Goal: Contribute content: Add original content to the website for others to see

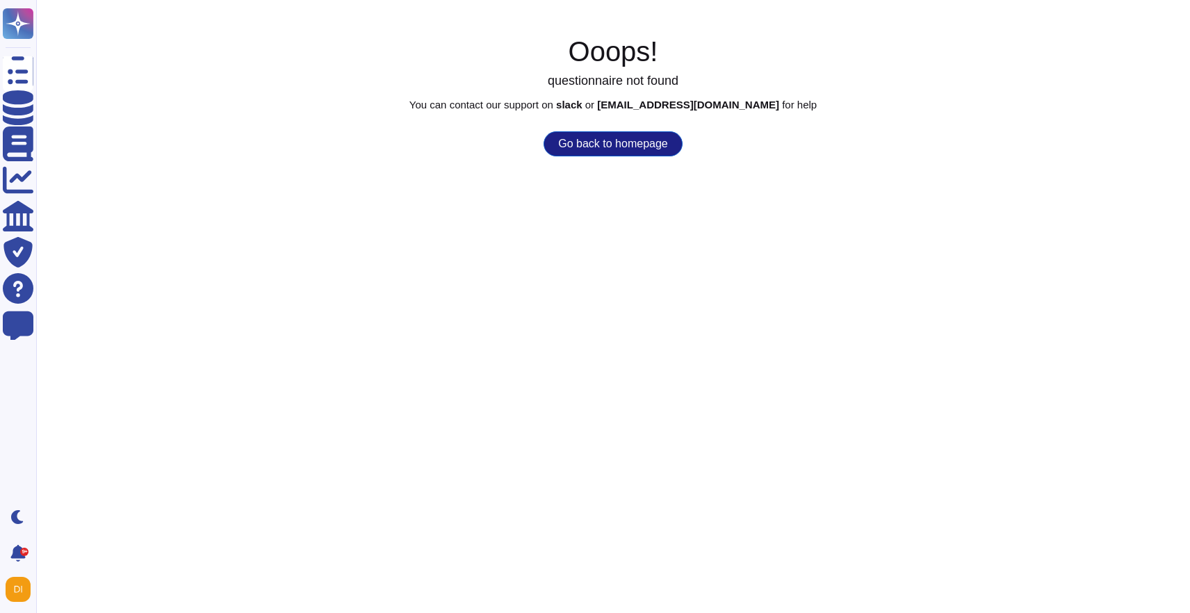
click at [588, 147] on button "Go back to homepage" at bounding box center [613, 143] width 138 height 25
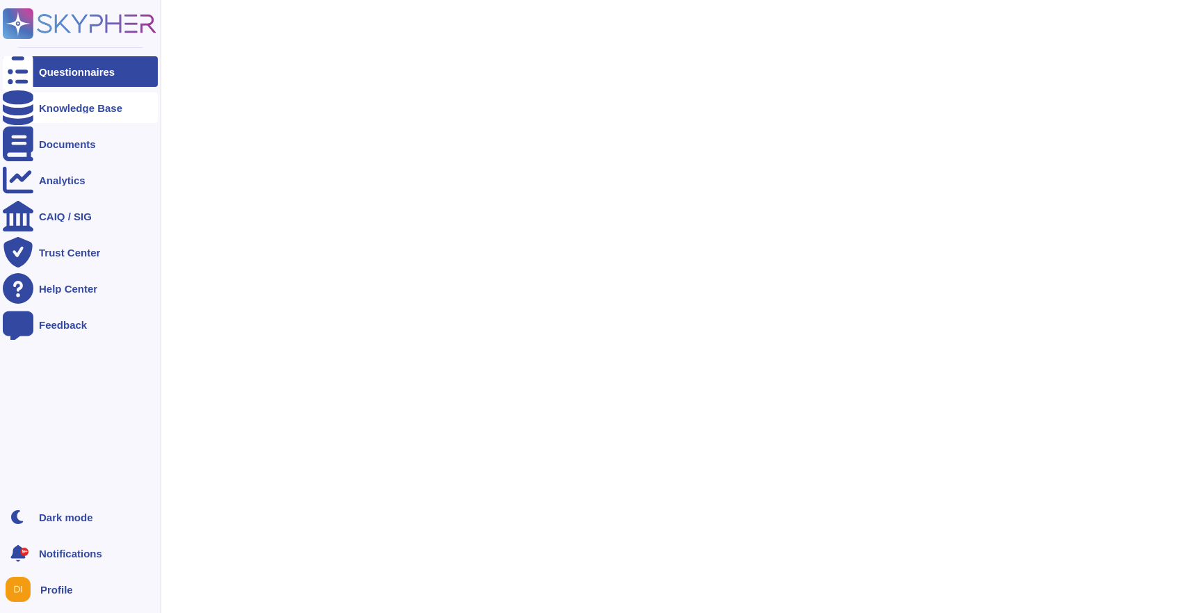
click at [91, 104] on div "Knowledge Base" at bounding box center [80, 108] width 83 height 10
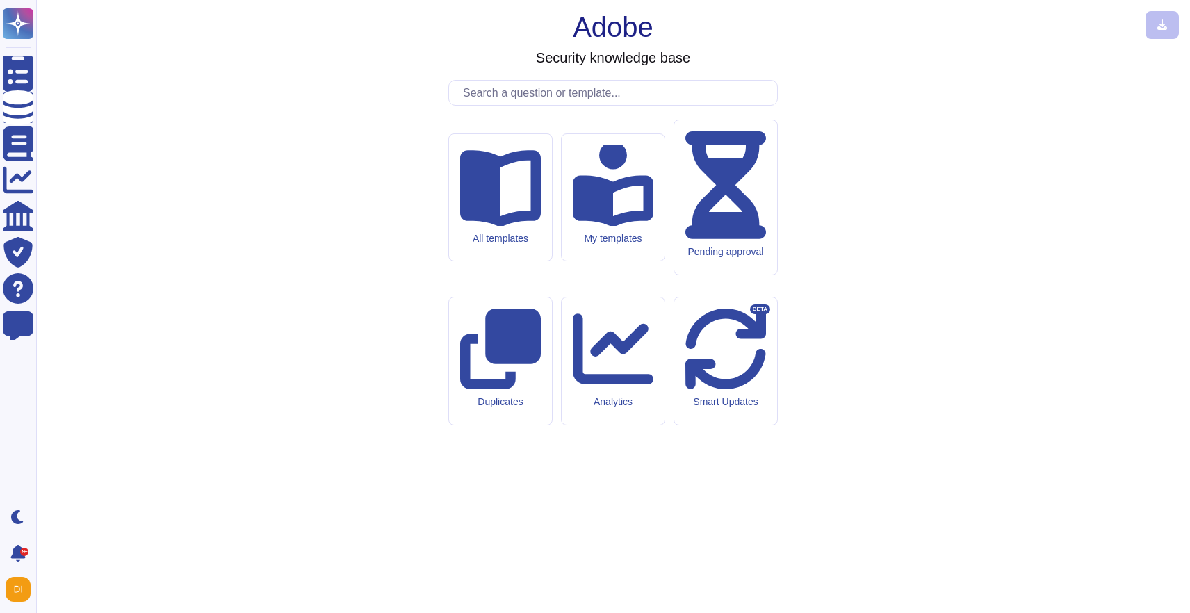
click at [488, 105] on input "text" at bounding box center [616, 93] width 321 height 24
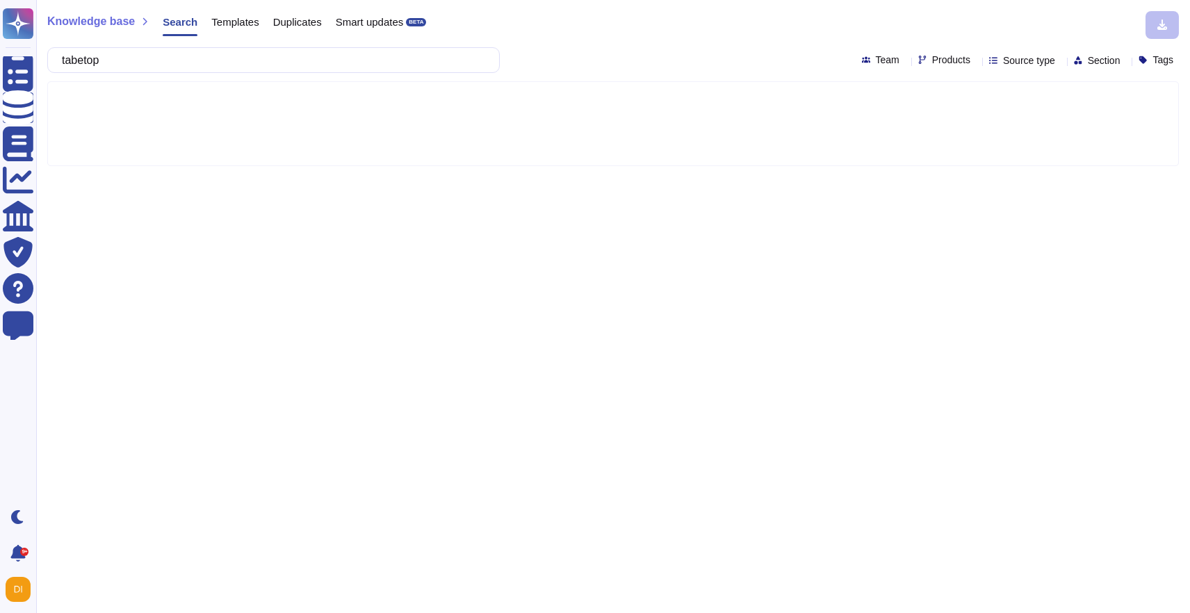
type input "tabetop"
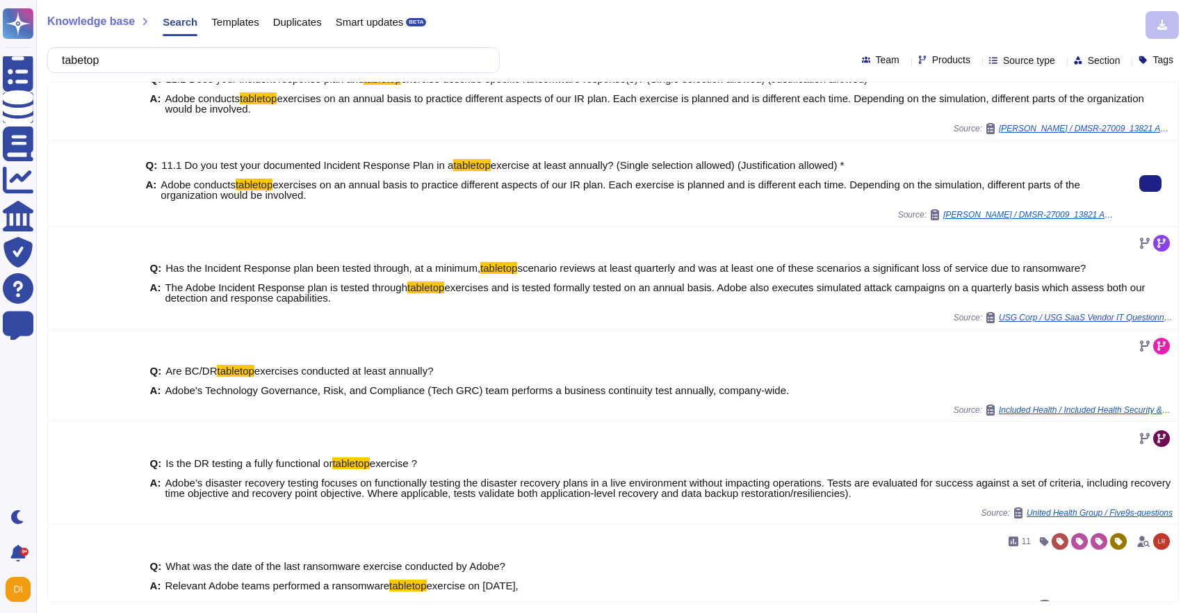
scroll to position [250, 0]
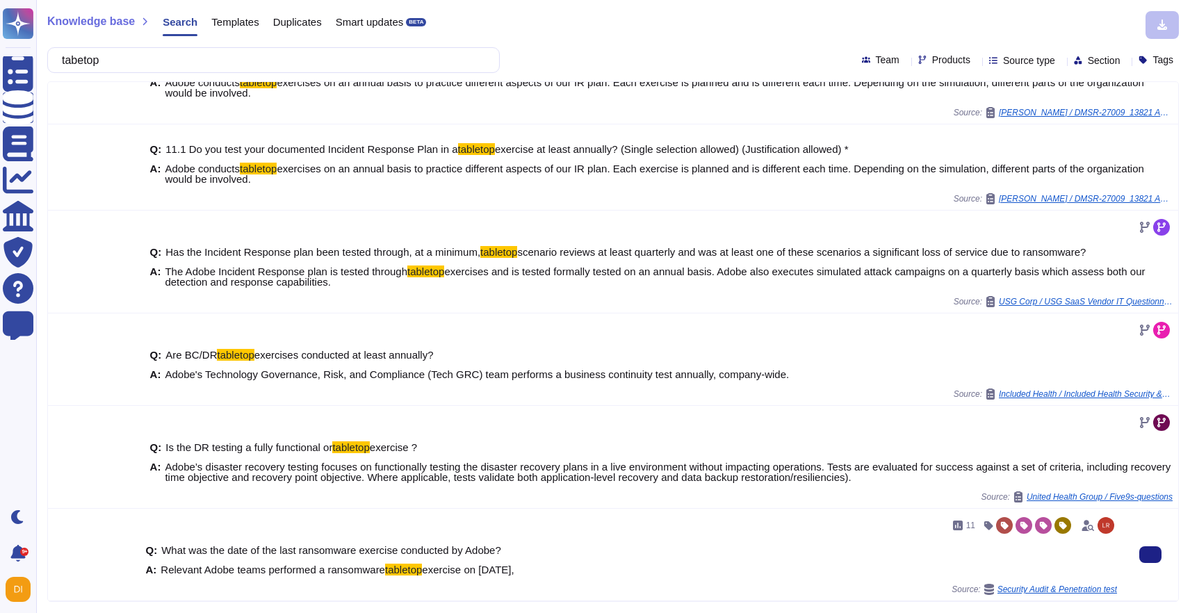
click at [560, 565] on div "A: Relevant Adobe teams performed a ransomware tabletop exercise on March 2024," at bounding box center [631, 570] width 972 height 10
click at [1106, 526] on img at bounding box center [1106, 525] width 17 height 17
click at [1088, 524] on icon at bounding box center [1089, 525] width 12 height 11
click at [490, 549] on span "What was the date of the last ransomware exercise conducted by Adobe?" at bounding box center [331, 550] width 340 height 12
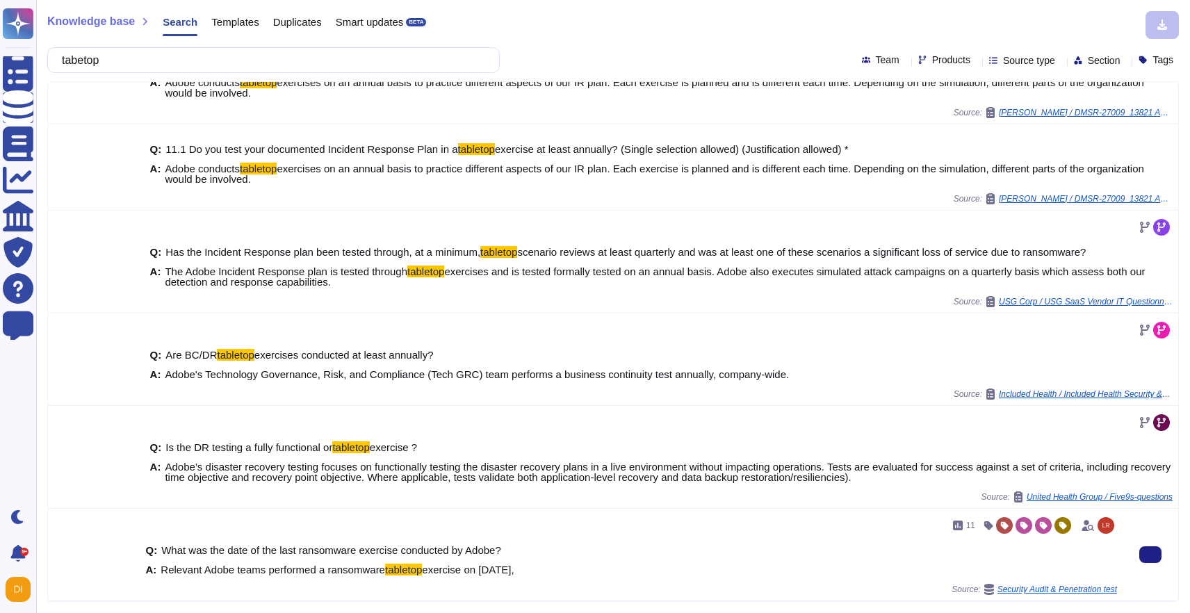
drag, startPoint x: 1087, startPoint y: 526, endPoint x: 1028, endPoint y: 565, distance: 70.8
click at [1028, 565] on div "11 Q: What was the date of the last ransomware exercise conducted by Adobe? A: …" at bounding box center [631, 555] width 972 height 81
click at [621, 554] on div "Q: What was the date of the last ransomware exercise conducted by Adobe?" at bounding box center [631, 550] width 972 height 10
drag, startPoint x: 577, startPoint y: 569, endPoint x: 140, endPoint y: 546, distance: 437.3
click at [140, 546] on div "11 Q: What was the date of the last ransomware exercise conducted by Adobe? A: …" at bounding box center [631, 555] width 983 height 92
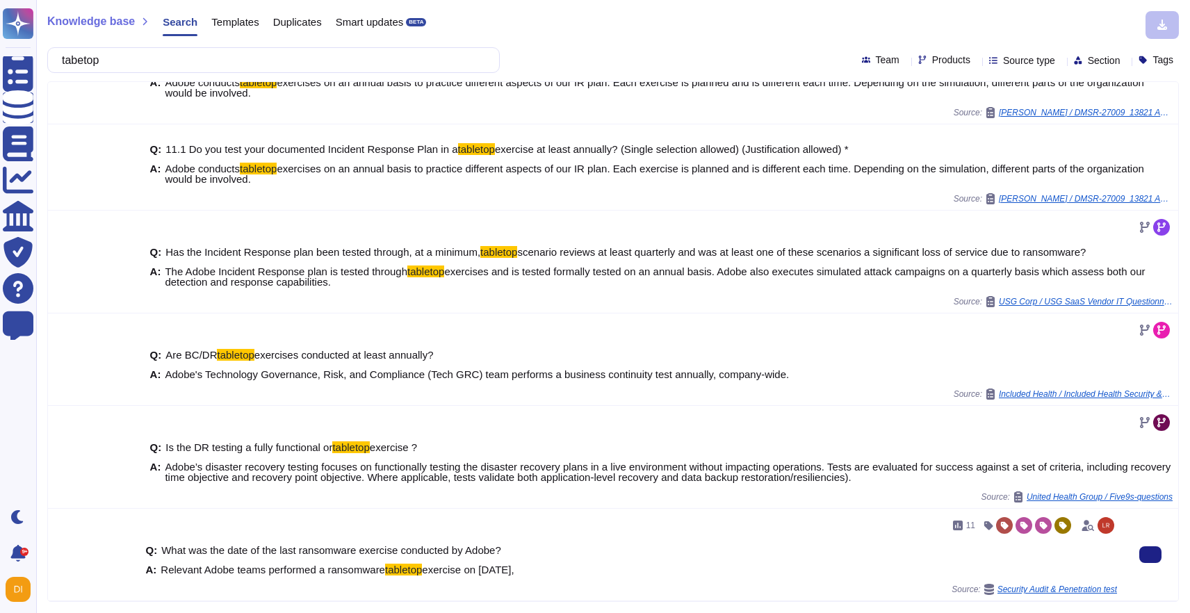
copy div "Q: What was the date of the last ransomware exercise conducted by Adobe? A: Rel…"
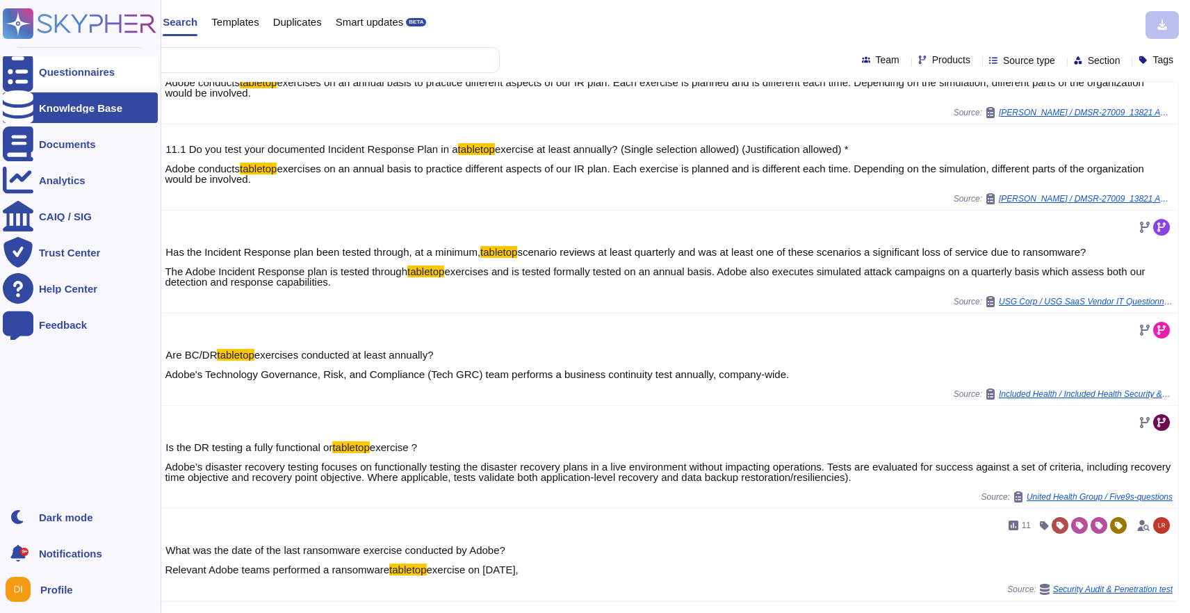
click at [67, 69] on div "Questionnaires" at bounding box center [77, 72] width 76 height 10
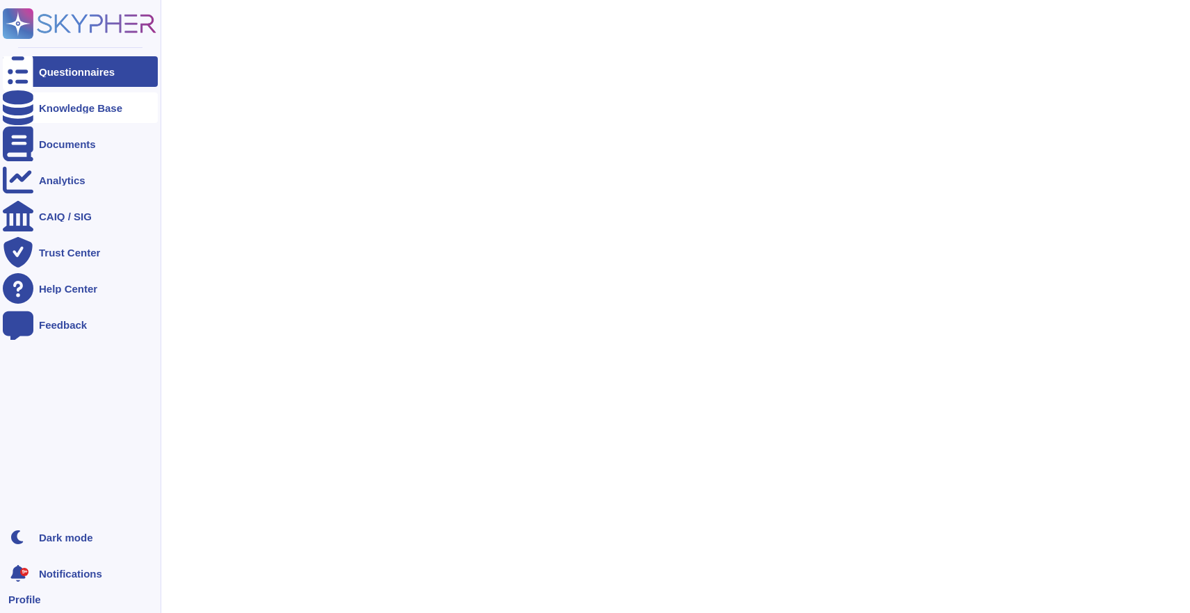
click at [59, 105] on div "Knowledge Base" at bounding box center [80, 108] width 83 height 10
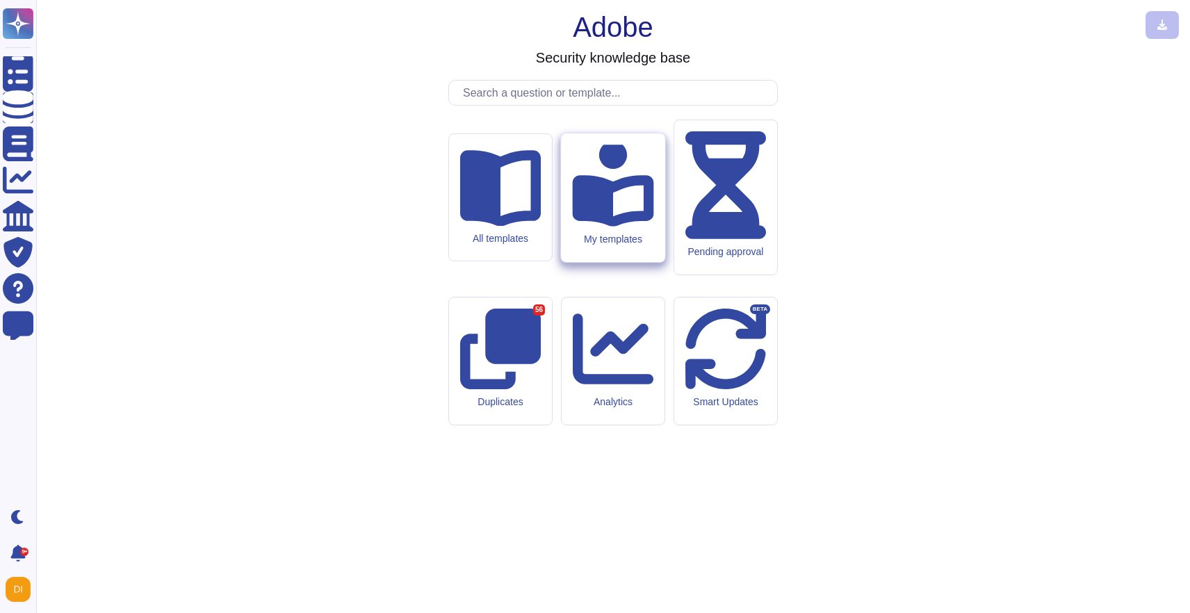
click at [609, 227] on icon at bounding box center [612, 183] width 81 height 86
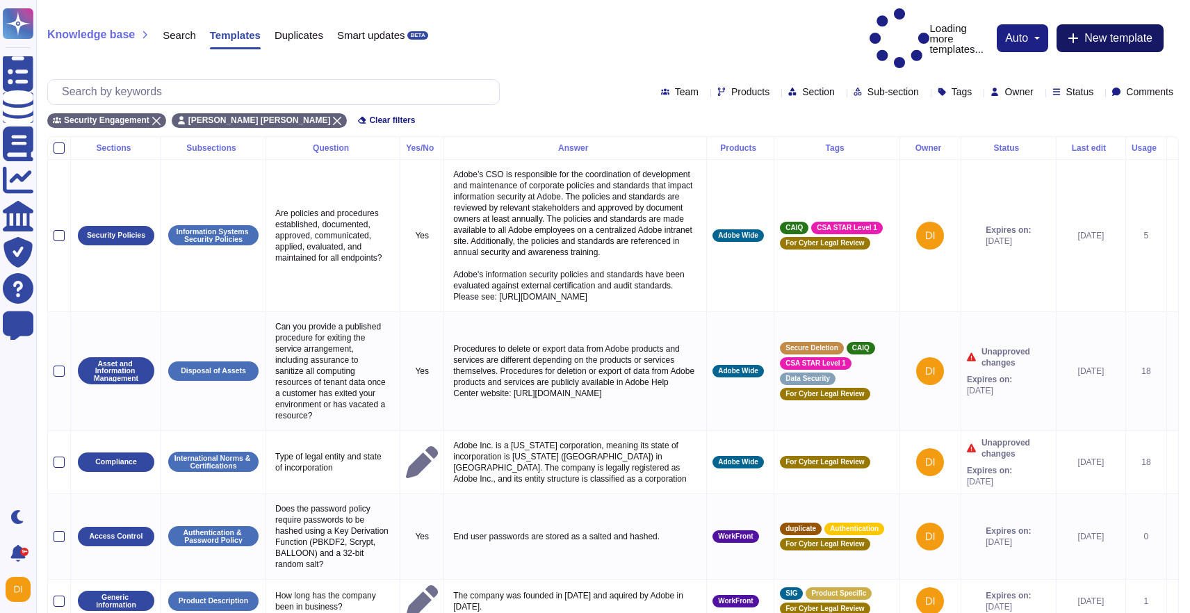
click at [1115, 33] on span "New template" at bounding box center [1119, 38] width 68 height 11
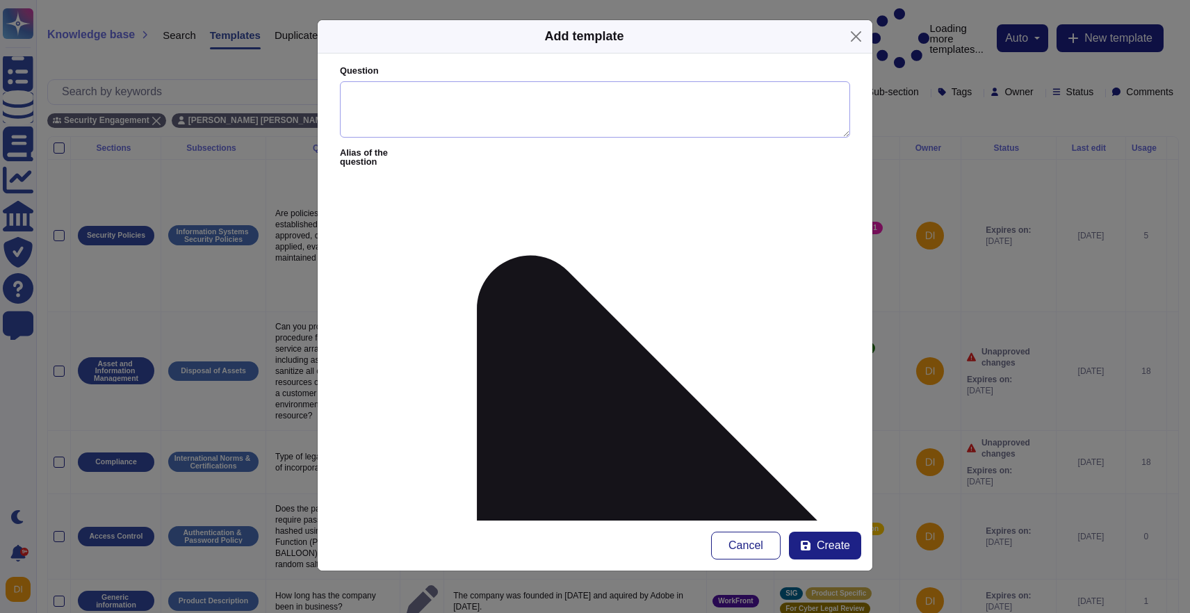
click at [434, 112] on textarea "Question" at bounding box center [595, 109] width 510 height 57
paste textarea "Q: What was the date of the last ransomware exercise conducted by Adobe? A: Rel…"
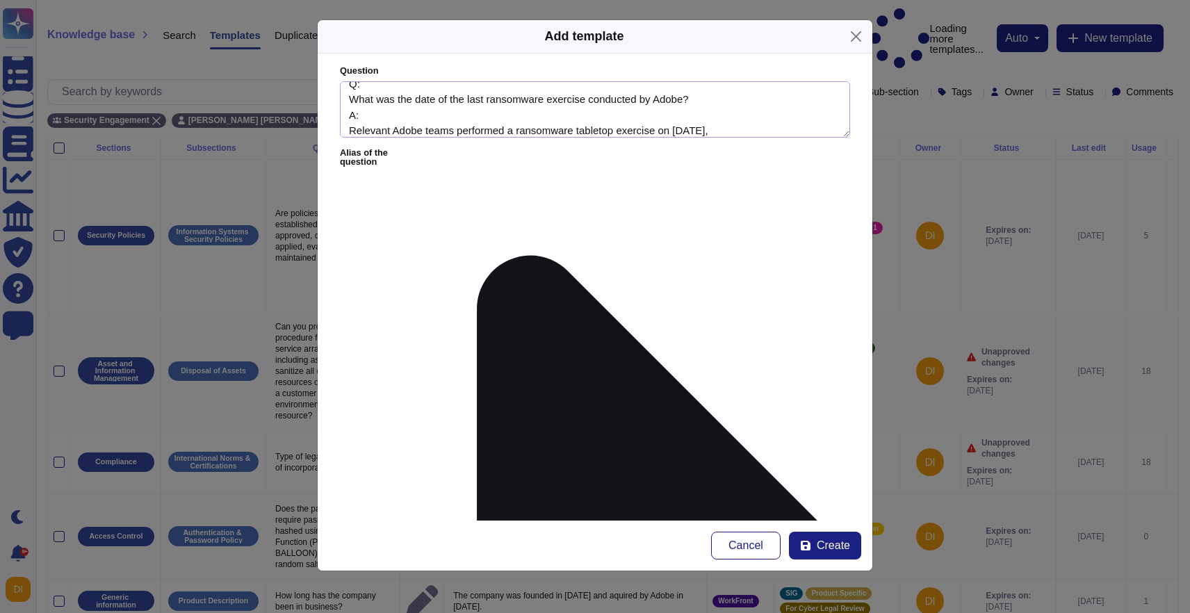
drag, startPoint x: 364, startPoint y: 83, endPoint x: 356, endPoint y: 83, distance: 7.6
click at [356, 83] on textarea "Q: What was the date of the last ransomware exercise conducted by Adobe? A: Rel…" at bounding box center [595, 109] width 510 height 57
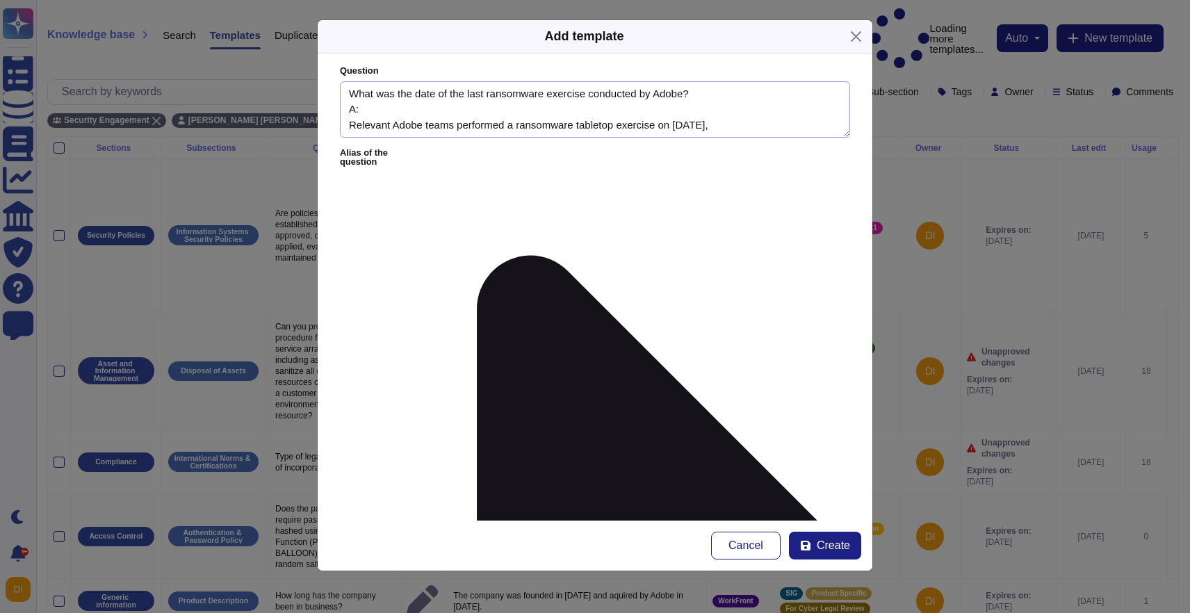
type textarea "What was the date of the last ransomware exercise conducted by Adobe? A: Releva…"
drag, startPoint x: 390, startPoint y: 101, endPoint x: 334, endPoint y: 97, distance: 55.7
click at [334, 97] on form "Question What was the date of the last ransomware exercise conducted by Adobe? …" at bounding box center [595, 287] width 555 height 467
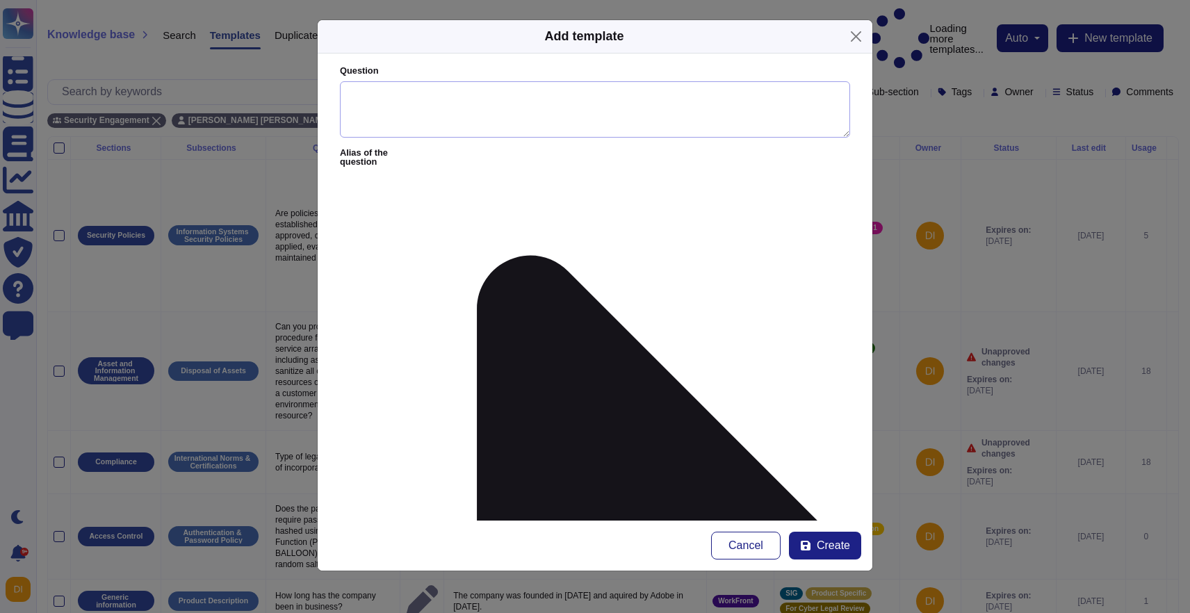
drag, startPoint x: 377, startPoint y: 110, endPoint x: 343, endPoint y: 110, distance: 34.1
click at [343, 110] on textarea "Question" at bounding box center [595, 109] width 510 height 57
paste textarea "Q: What was the date of the last ransomware exercise conducted by Adobe? A: Rel…"
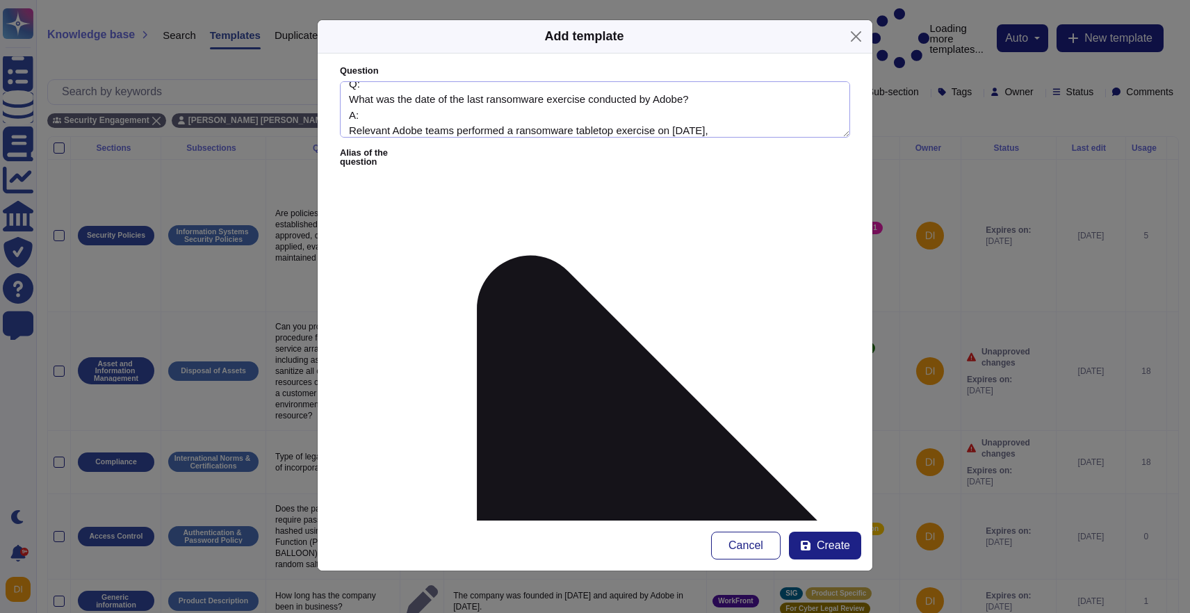
click at [426, 124] on textarea "Q: What was the date of the last ransomware exercise conducted by Adobe? A: Rel…" at bounding box center [595, 109] width 510 height 57
type textarea "Q: What was the date of the last ransomware exercise conducted by Adobe? A: Rel…"
click at [397, 263] on form "Question Q: What was the date of the last ransomware exercise conducted by Adob…" at bounding box center [595, 287] width 555 height 467
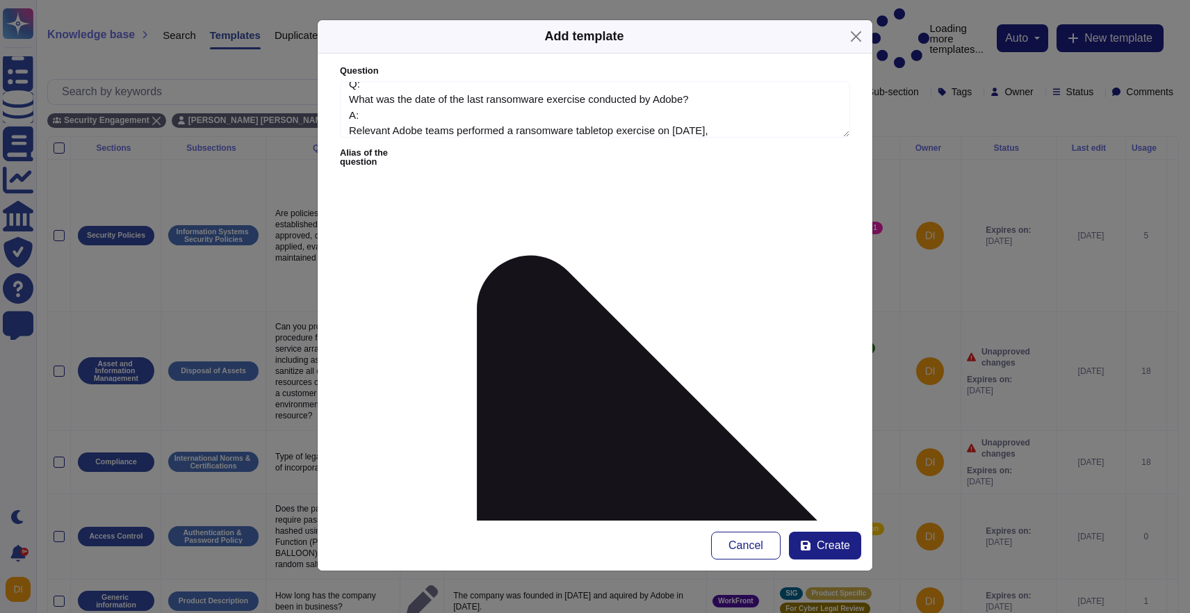
paste textarea "Q: What was the date of the last ransomware exercise conducted by Adobe? A: Rel…"
type textarea "Q: What was the date of the last ransomware exercise conducted by Adobe? A: Rel…"
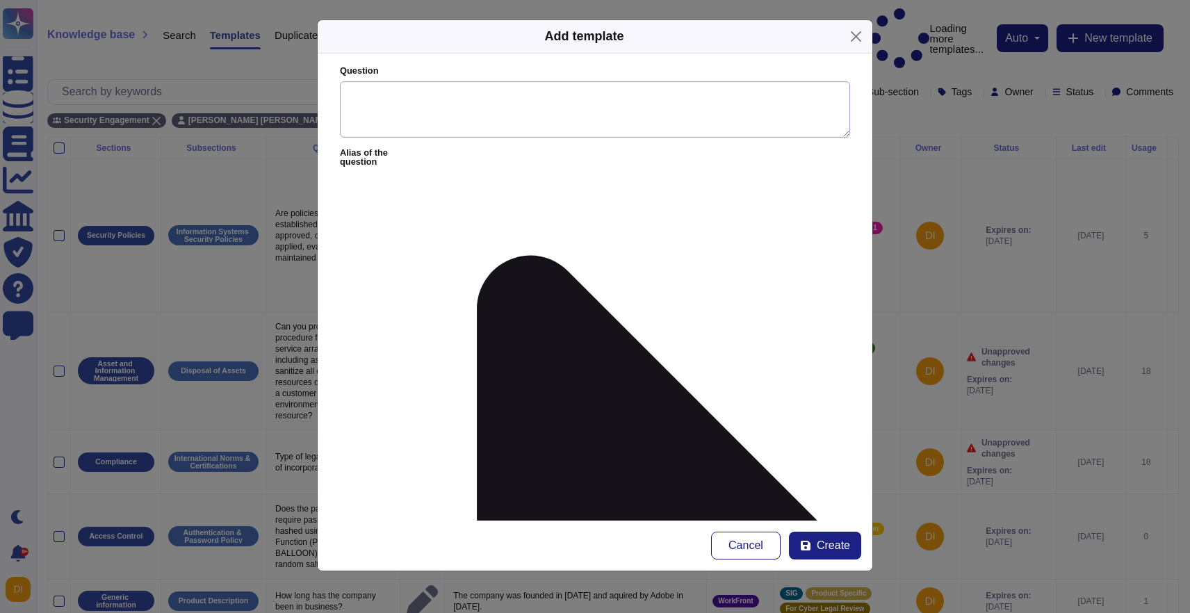
scroll to position [0, 0]
drag, startPoint x: 750, startPoint y: 134, endPoint x: 470, endPoint y: 113, distance: 280.3
click at [470, 113] on textarea "Question" at bounding box center [595, 109] width 510 height 57
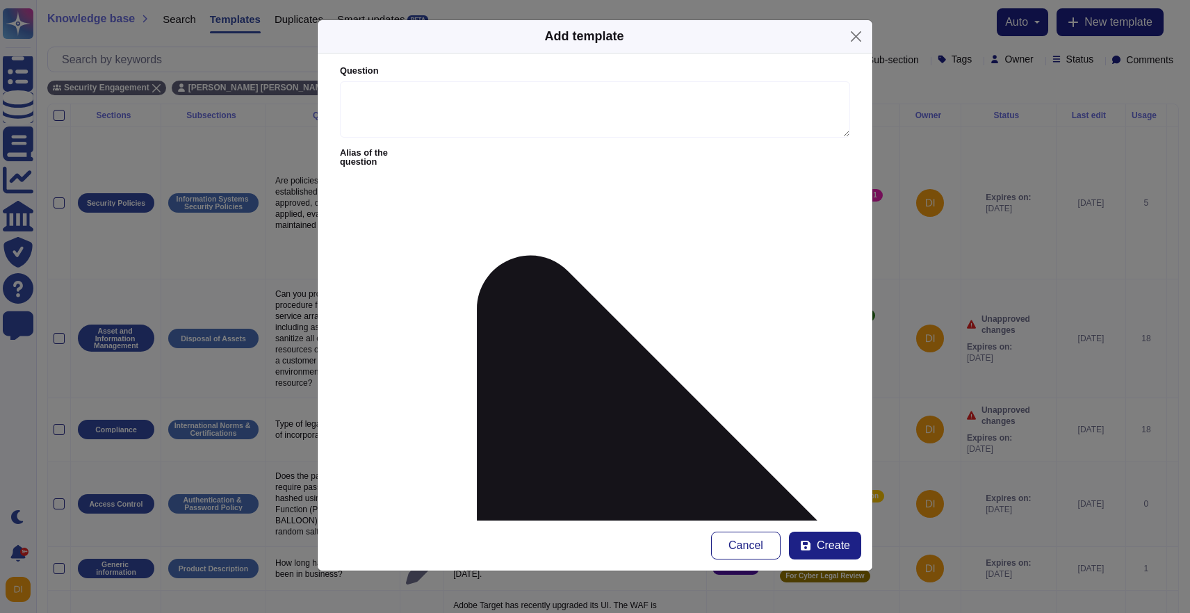
click at [452, 123] on textarea "Question" at bounding box center [595, 109] width 510 height 57
click at [434, 86] on textarea "Question" at bounding box center [595, 109] width 510 height 57
paste textarea "Q: What was the date of the last ransomware exercise conducted by Adobe? A: Rel…"
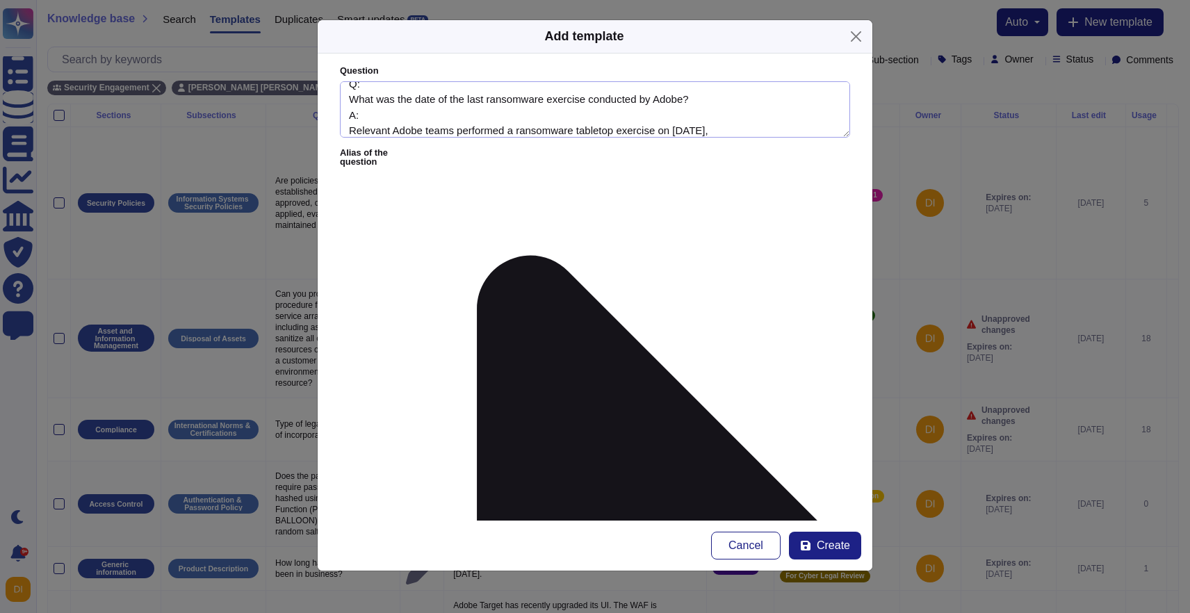
click at [428, 124] on textarea "Q: What was the date of the last ransomware exercise conducted by Adobe? A: Rel…" at bounding box center [595, 109] width 510 height 57
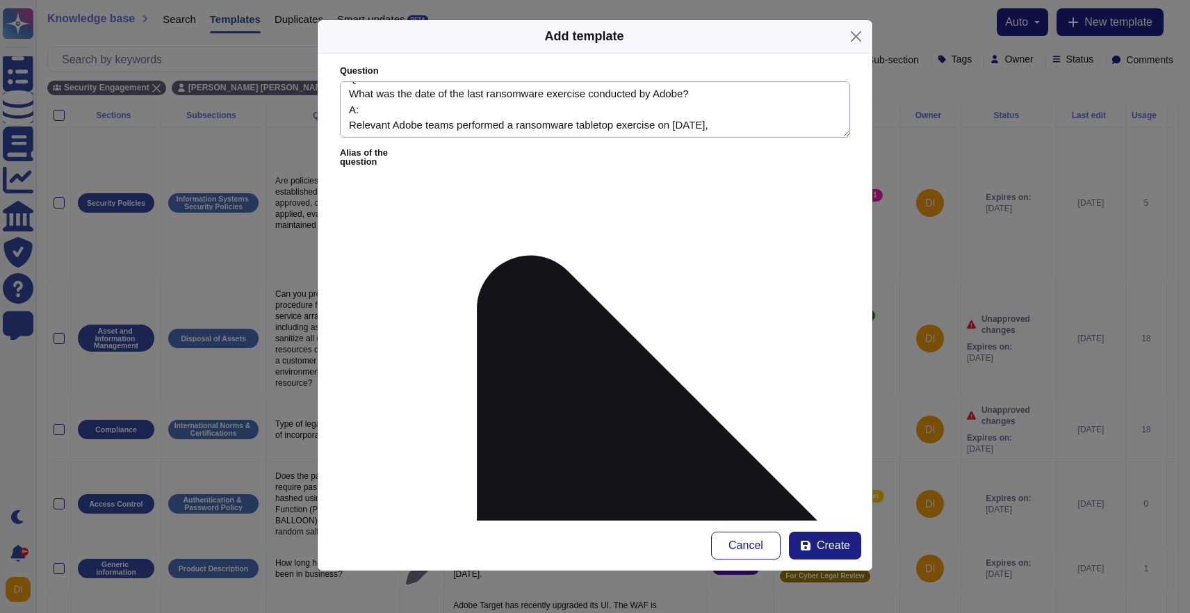
drag, startPoint x: 775, startPoint y: 133, endPoint x: 344, endPoint y: 111, distance: 432.4
click at [344, 111] on textarea "Q: What was the date of the last ransomware exercise conducted by Adobe? A: Rel…" at bounding box center [595, 109] width 510 height 57
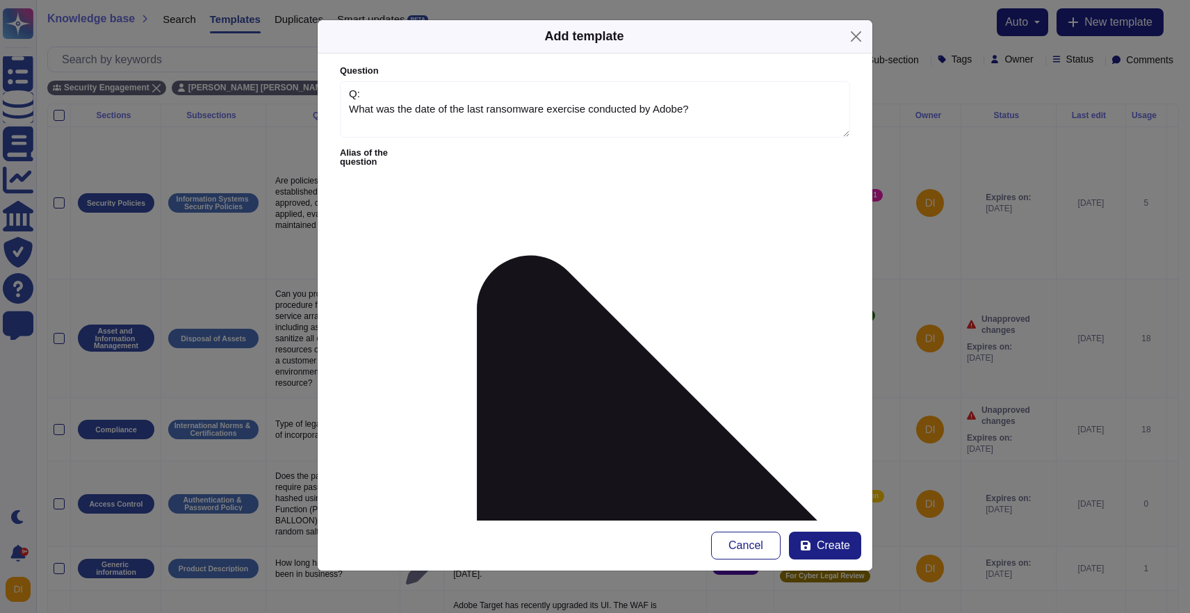
type textarea "Q: What was the date of the last ransomware exercise conducted by Adobe?"
paste textarea "A: Relevant Adobe teams performed a ransomware tabletop exercise on March 2024,"
drag, startPoint x: 378, startPoint y: 188, endPoint x: 357, endPoint y: 188, distance: 20.2
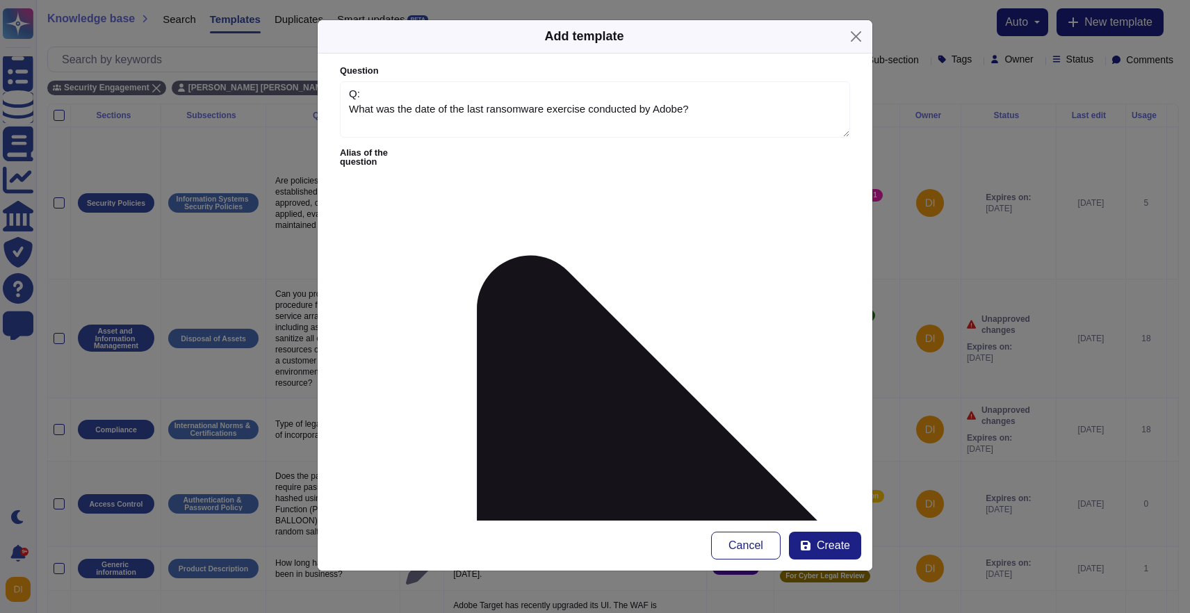
drag, startPoint x: 372, startPoint y: 198, endPoint x: 341, endPoint y: 198, distance: 30.6
type textarea "Relevant Adobe teams performed a ransomware tabletop exercise on March 2024,"
click at [382, 90] on textarea "Q: What was the date of the last ransomware exercise conducted by Adobe?" at bounding box center [595, 109] width 510 height 57
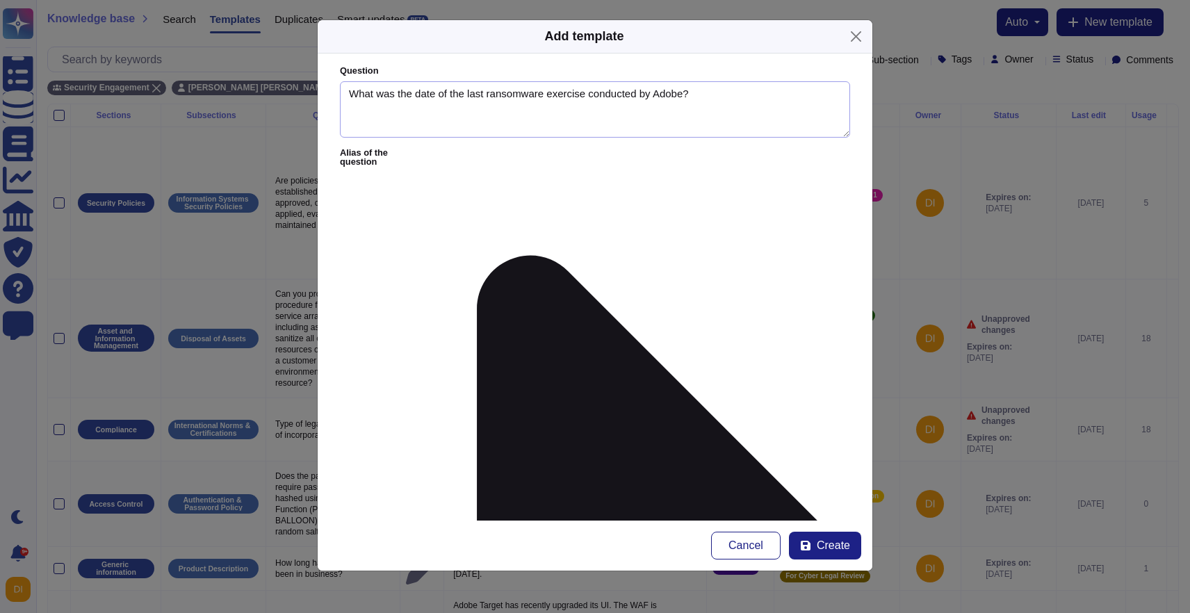
click at [512, 88] on textarea "What was the date of the last ransomware exercise conducted by Adobe?" at bounding box center [595, 109] width 510 height 57
type textarea "What was the date of the last TableTop exercise conducted by Adobe?"
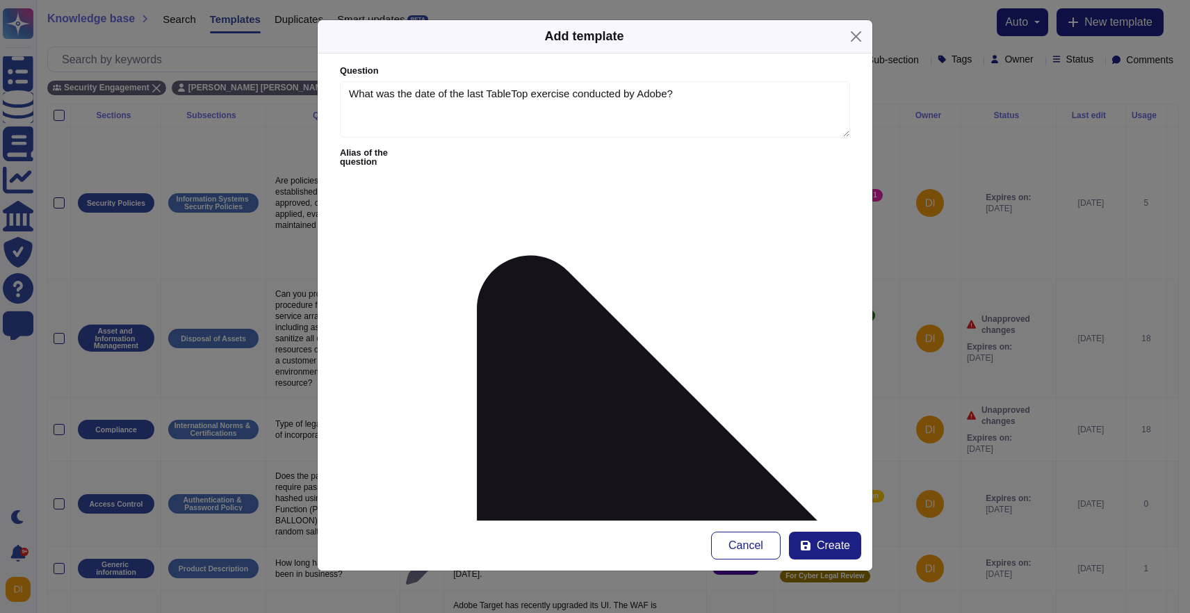
drag, startPoint x: 629, startPoint y: 197, endPoint x: 738, endPoint y: 197, distance: 109.9
type textarea "The IR team performed a supply chain tabletop exercise on September 2025."
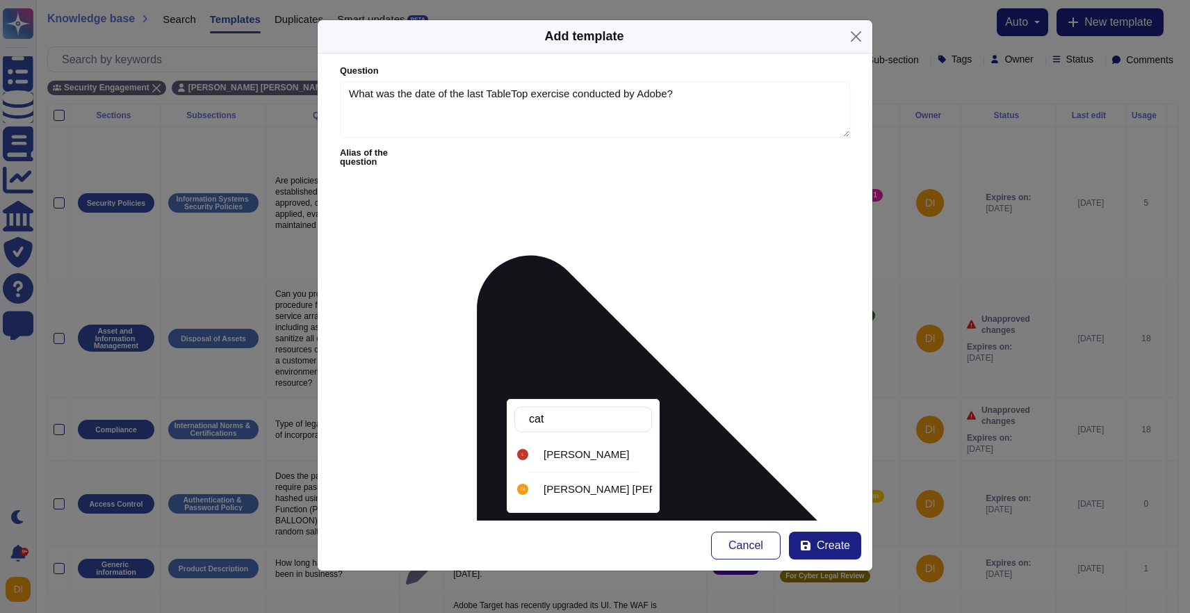
type input "cata"
click at [593, 494] on span "Catalina Mihaela Toea" at bounding box center [631, 489] width 175 height 13
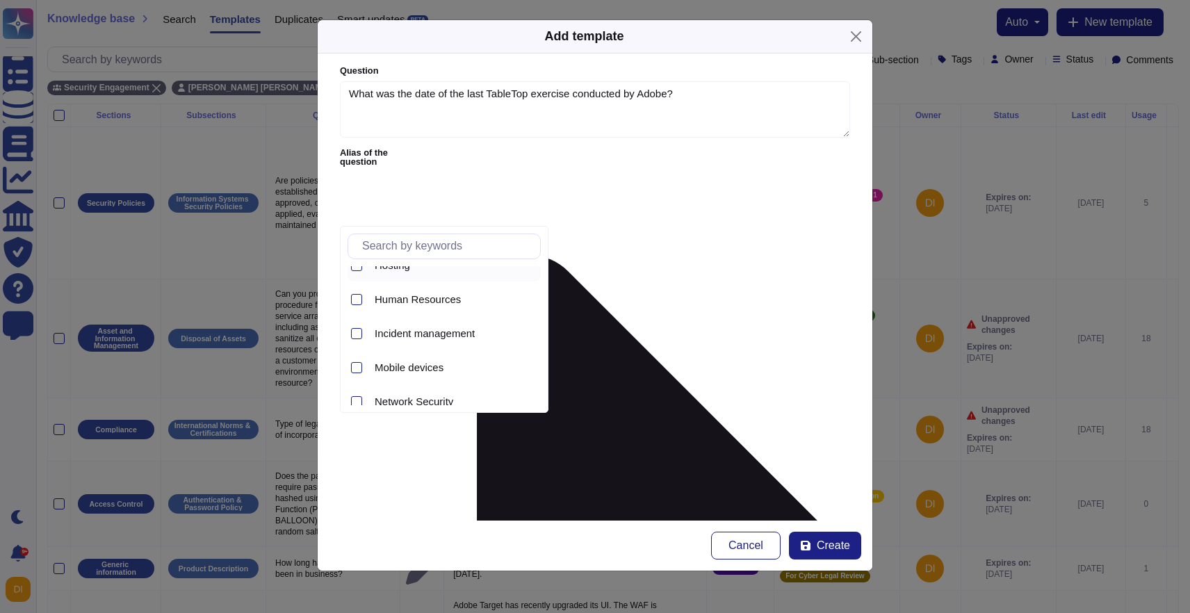
scroll to position [366, 0]
click at [424, 326] on span "Incident management" at bounding box center [425, 324] width 100 height 13
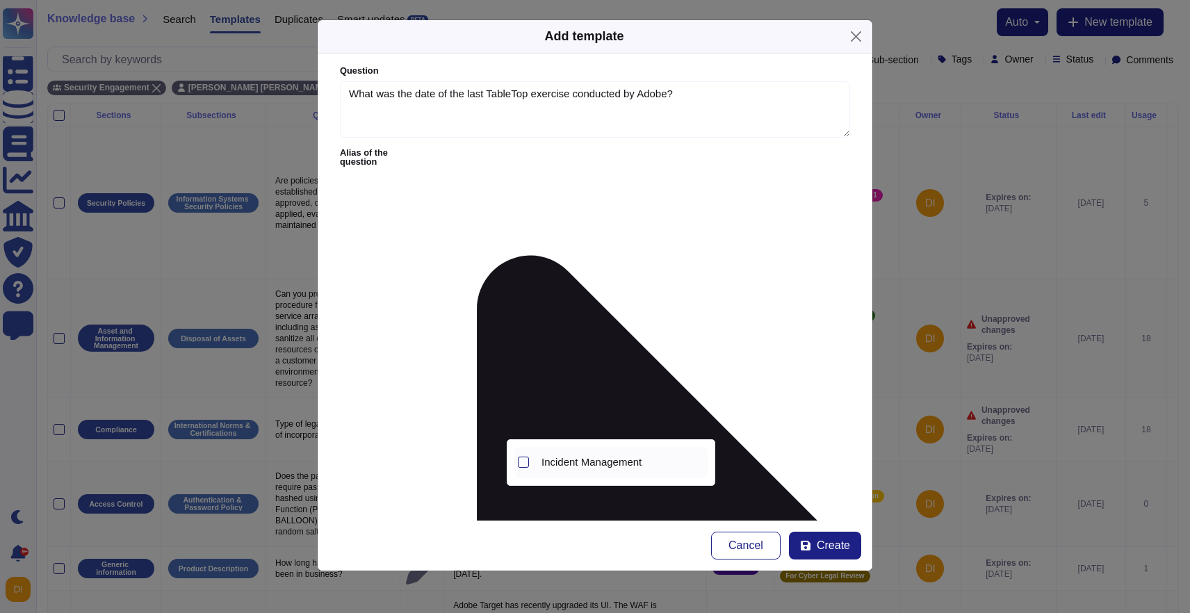
click at [586, 471] on div "Incident Management" at bounding box center [622, 462] width 172 height 31
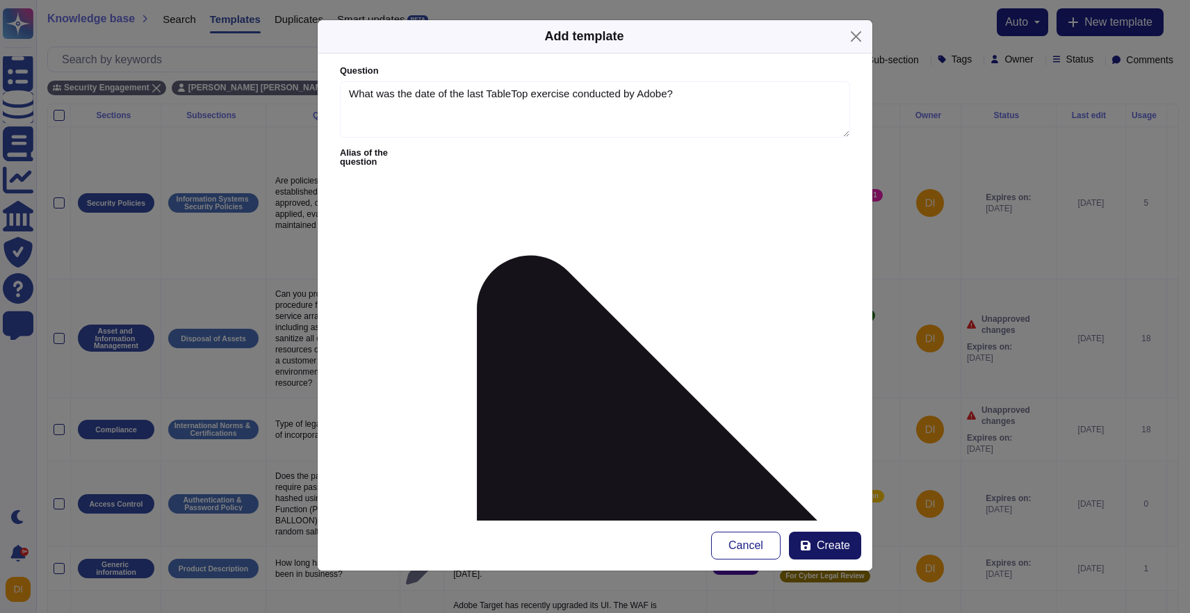
click at [829, 548] on span "Create" at bounding box center [833, 545] width 33 height 11
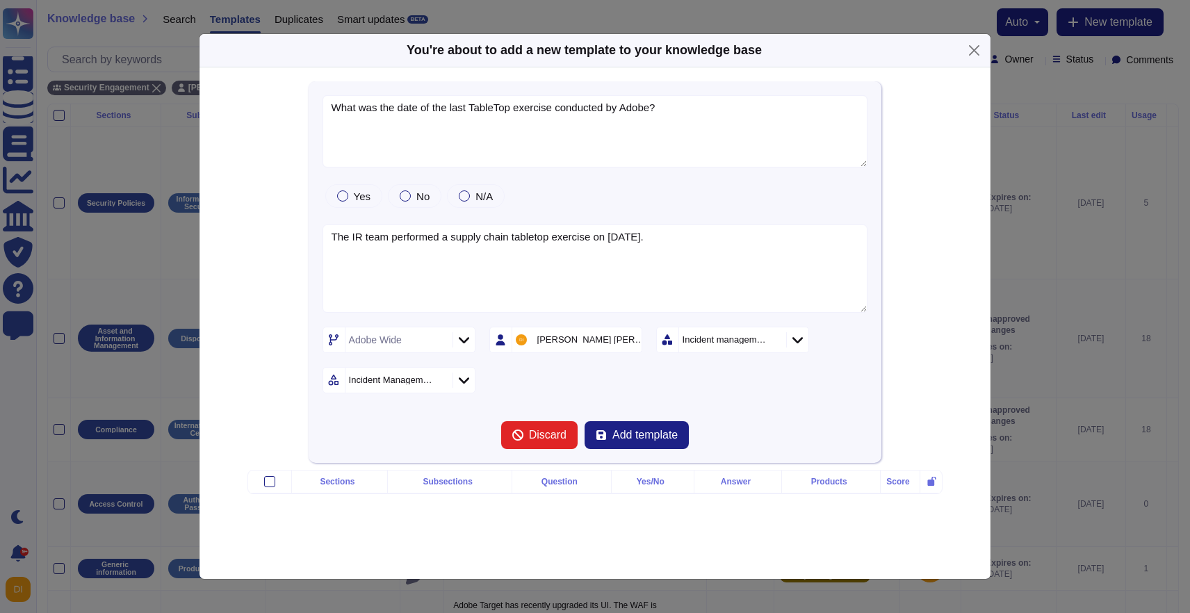
type textarea "What was the date of the last TableTop exercise conducted by Adobe?"
type textarea "The IR team performed a supply chain tabletop exercise on September 2025."
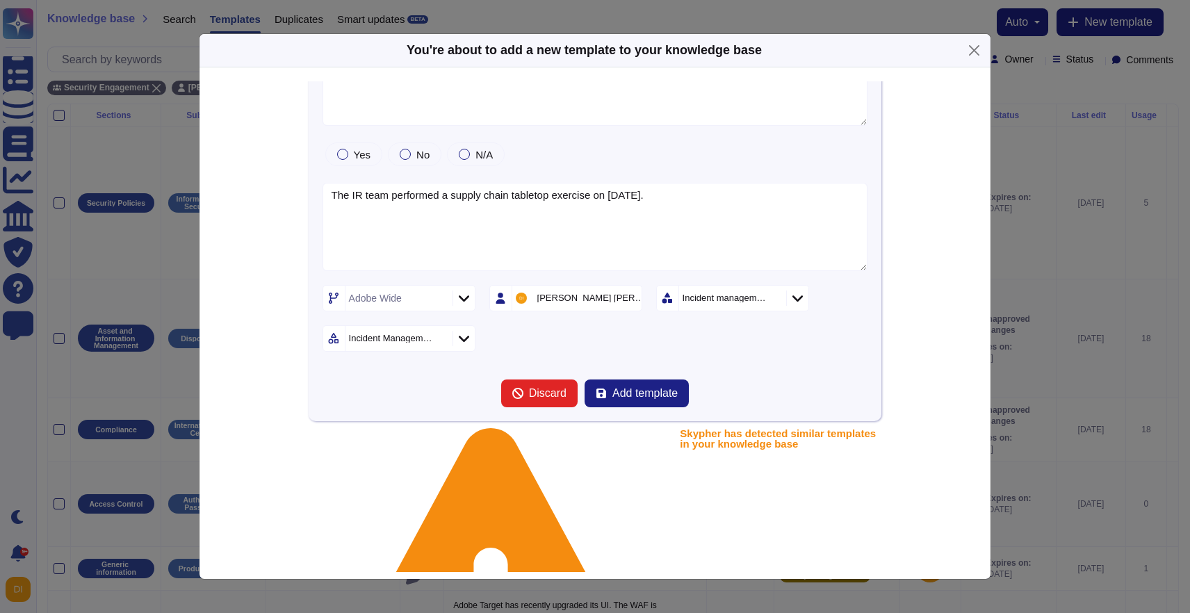
scroll to position [113, 0]
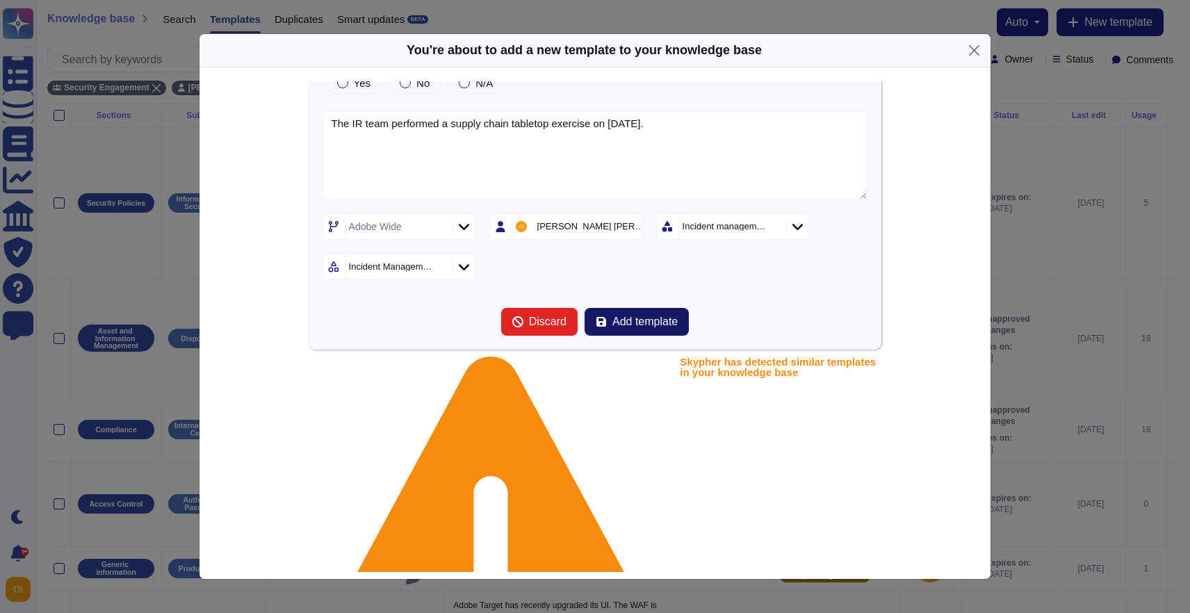
click at [645, 326] on span "Add template" at bounding box center [645, 321] width 65 height 11
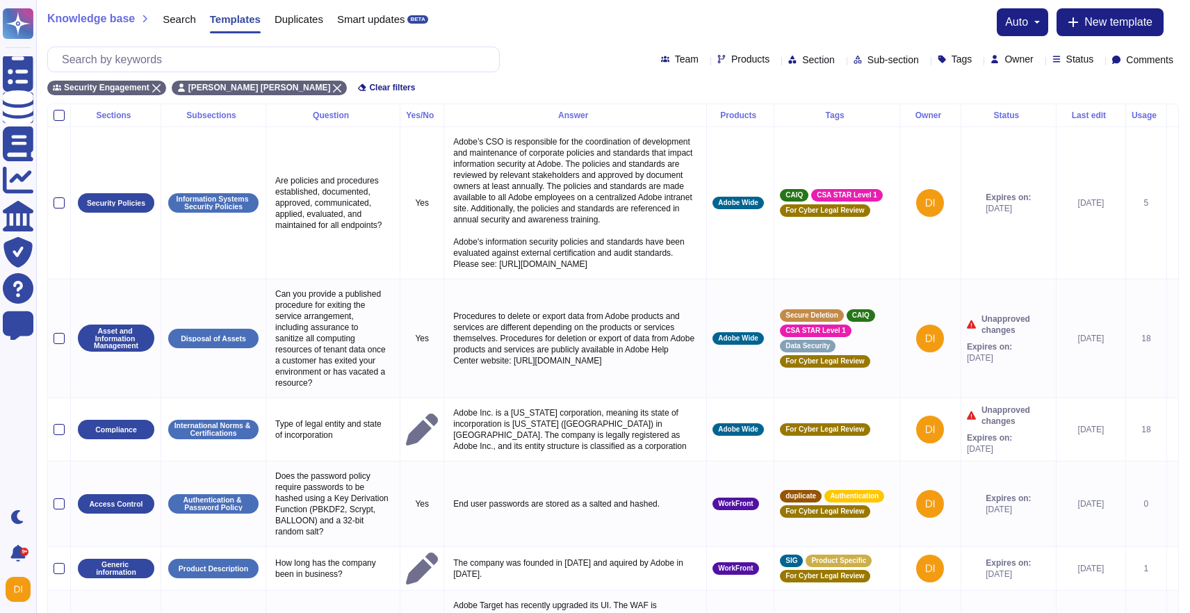
click at [1005, 54] on span "Owner" at bounding box center [1019, 59] width 29 height 10
type input "cata"
click at [1031, 161] on span "Catalina Mihaela Toea" at bounding box center [1086, 160] width 175 height 13
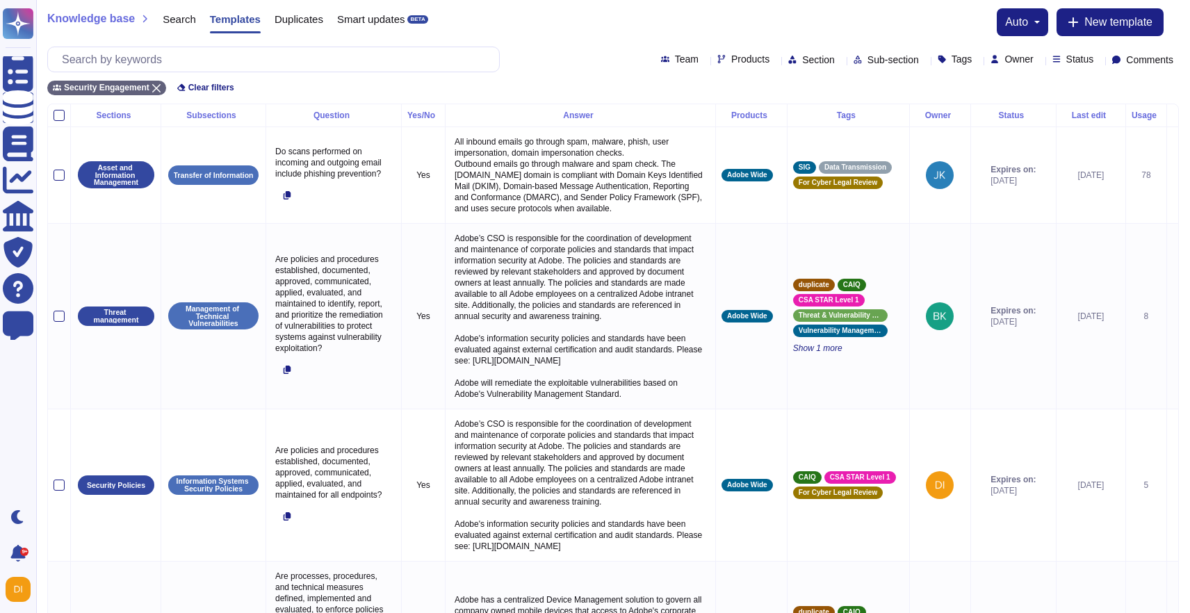
click at [1005, 54] on span "Owner" at bounding box center [1019, 59] width 29 height 10
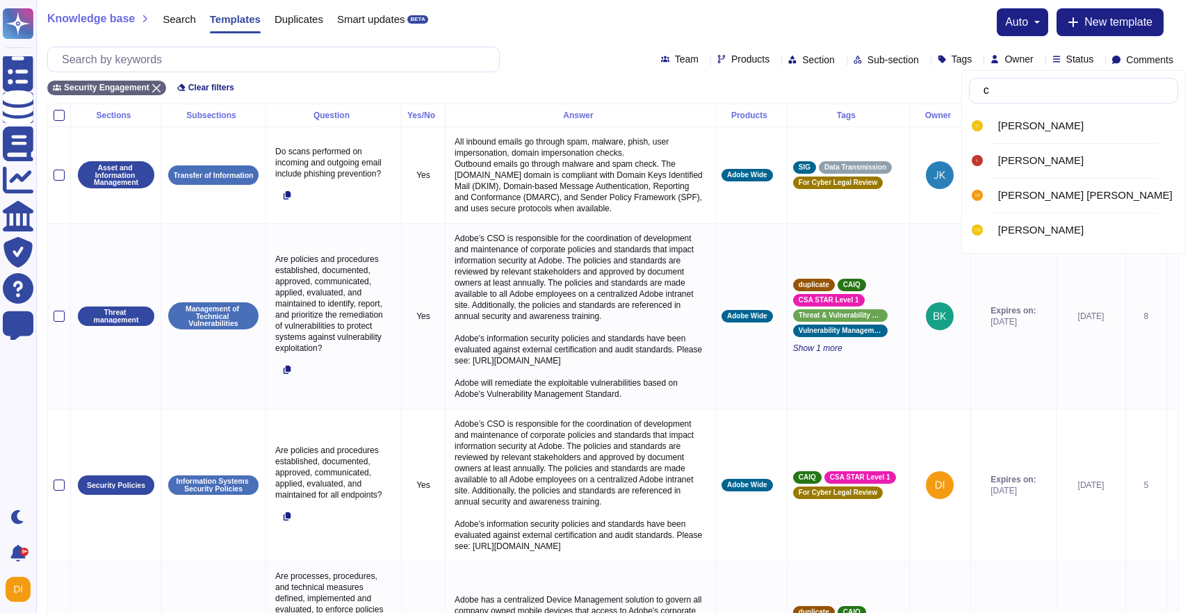
type input "ca"
click at [999, 196] on span "Catalina Mihaela Toea" at bounding box center [1086, 195] width 175 height 13
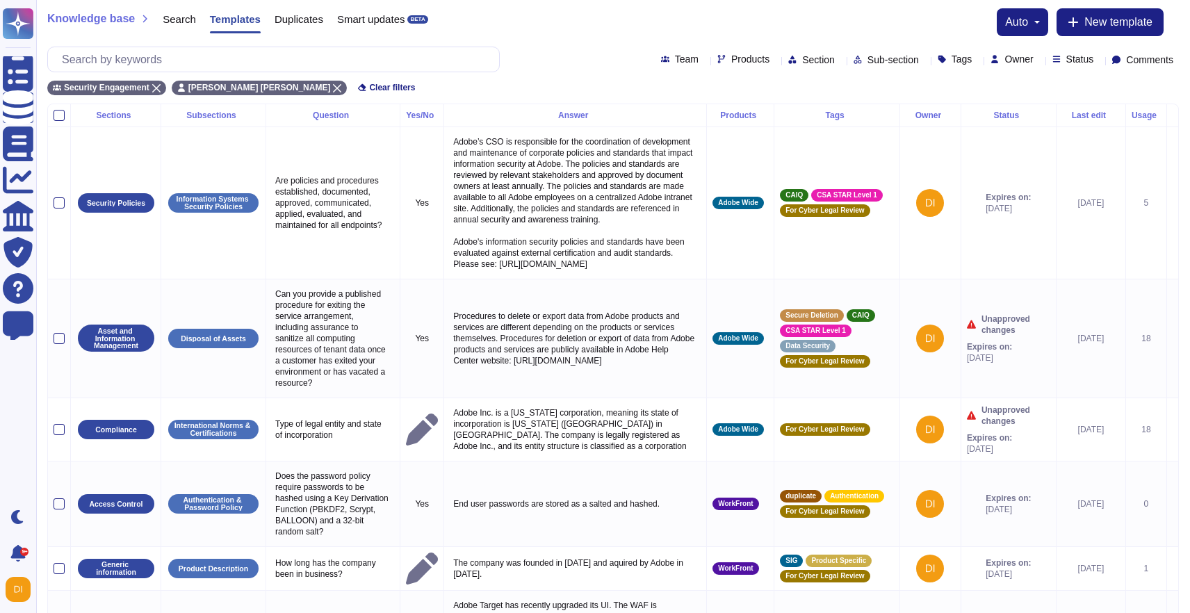
click at [994, 108] on th "Status" at bounding box center [1008, 115] width 95 height 23
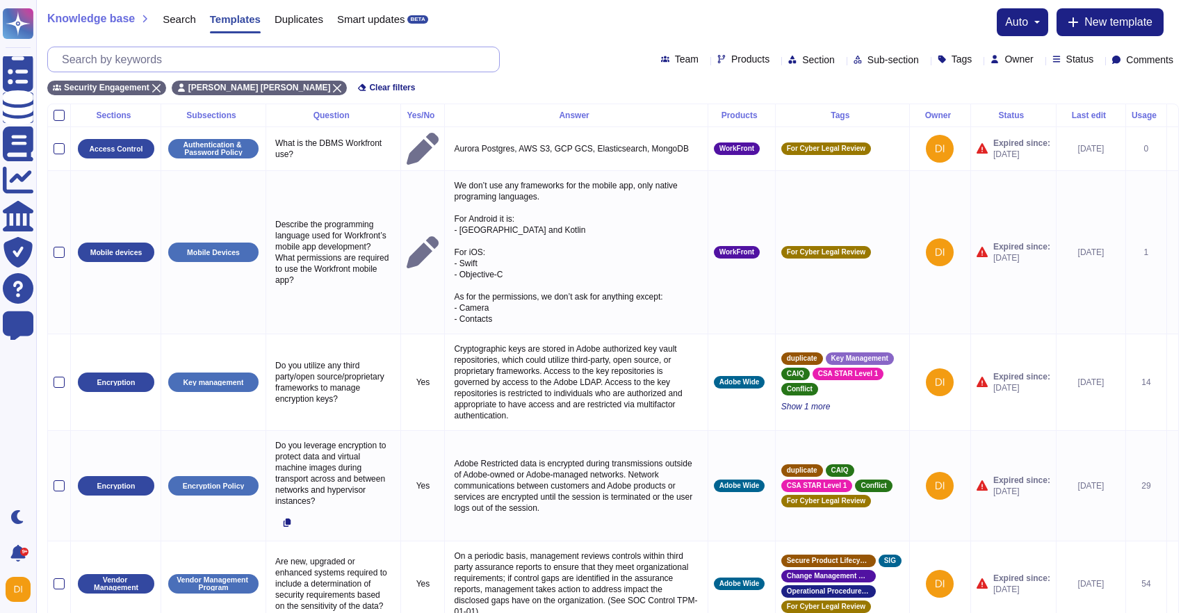
click at [221, 57] on input "text" at bounding box center [277, 59] width 444 height 24
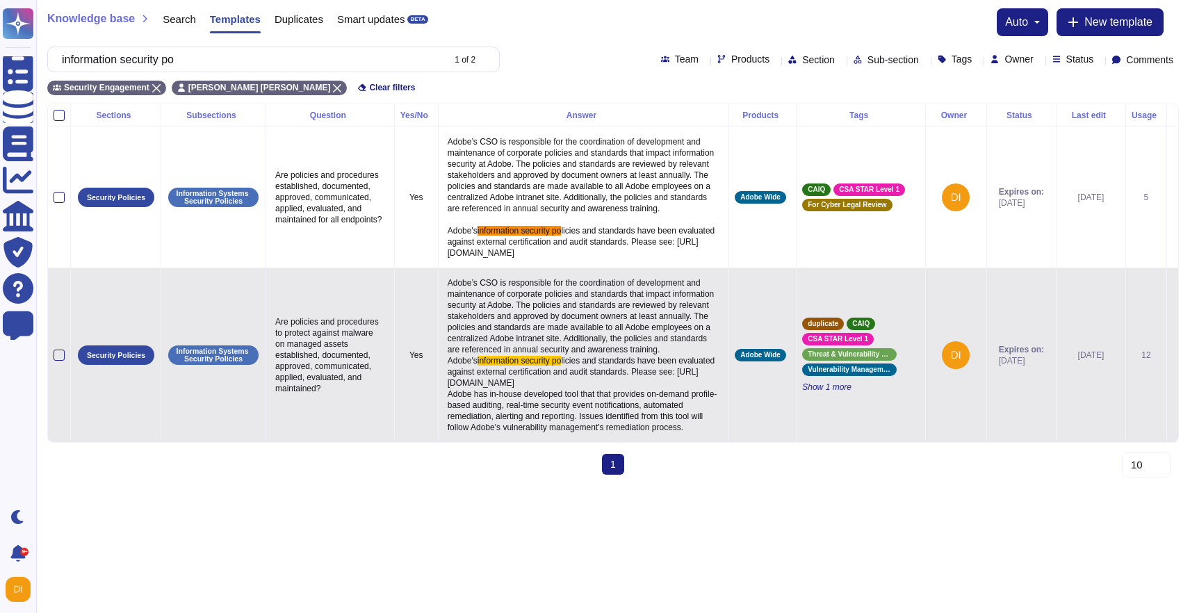
type input "information security po"
click at [560, 357] on span "Adobe’s CSO is responsible for the coordination of development and maintenance …" at bounding box center [582, 322] width 269 height 88
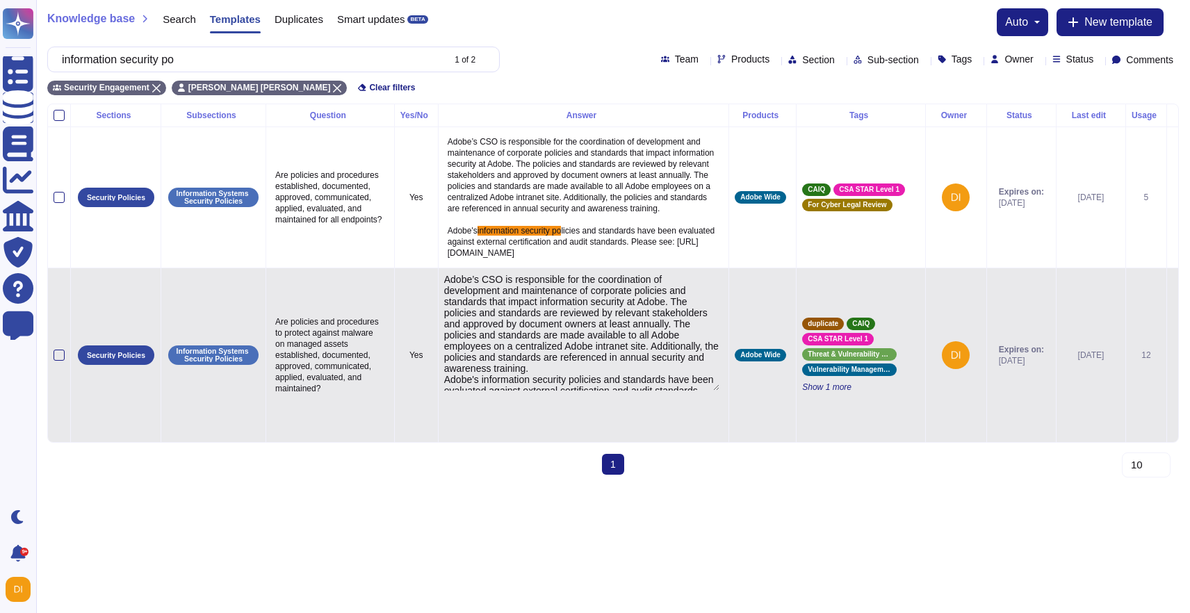
type textarea "Adobe’s CSO is responsible for the coordination of development and maintenance …"
click at [560, 357] on textarea "Adobe’s CSO is responsible for the coordination of development and maintenance …" at bounding box center [582, 332] width 276 height 117
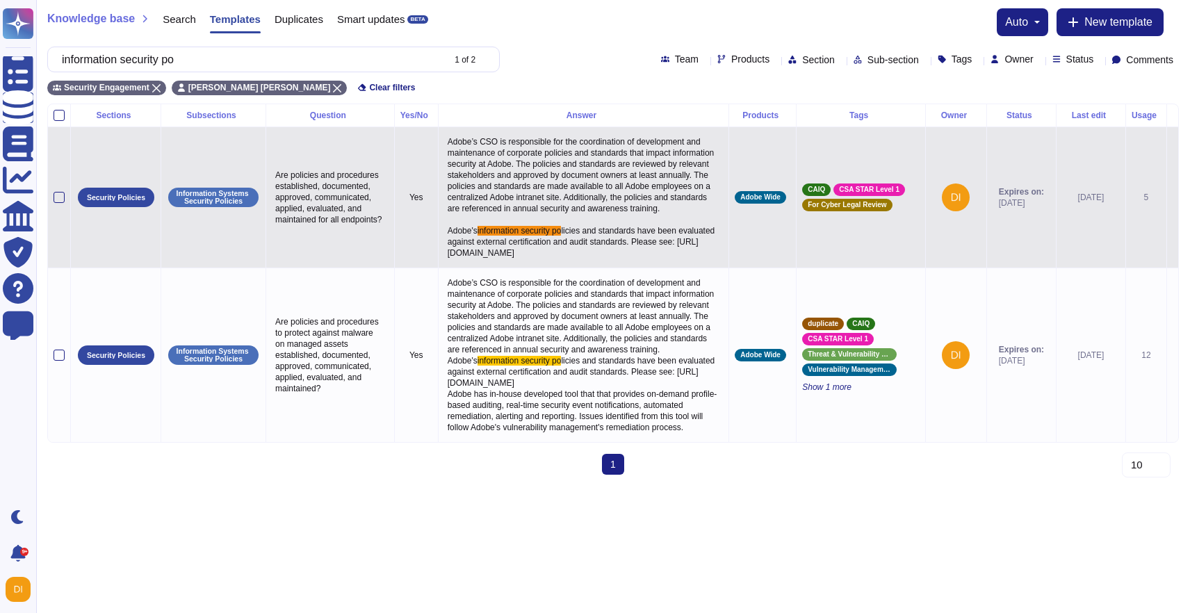
click at [533, 175] on span "Adobe’s CSO is responsible for the coordination of development and maintenance …" at bounding box center [582, 186] width 269 height 99
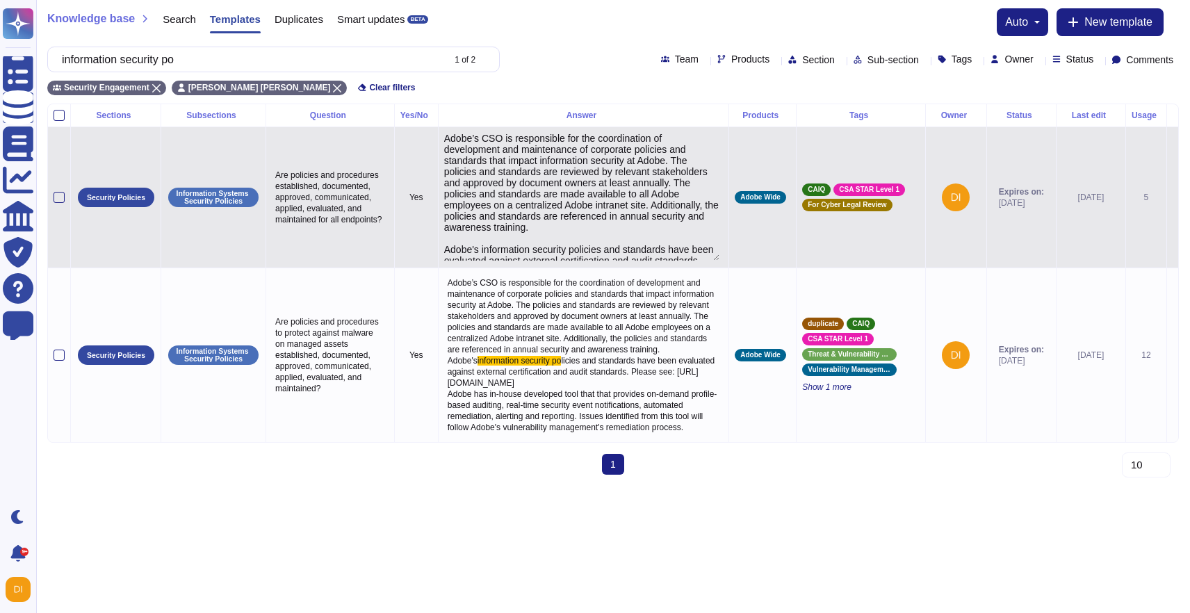
type textarea "Adobe’s CSO is responsible for the coordination of development and maintenance …"
click at [533, 175] on textarea "Adobe’s CSO is responsible for the coordination of development and maintenance …" at bounding box center [582, 197] width 276 height 128
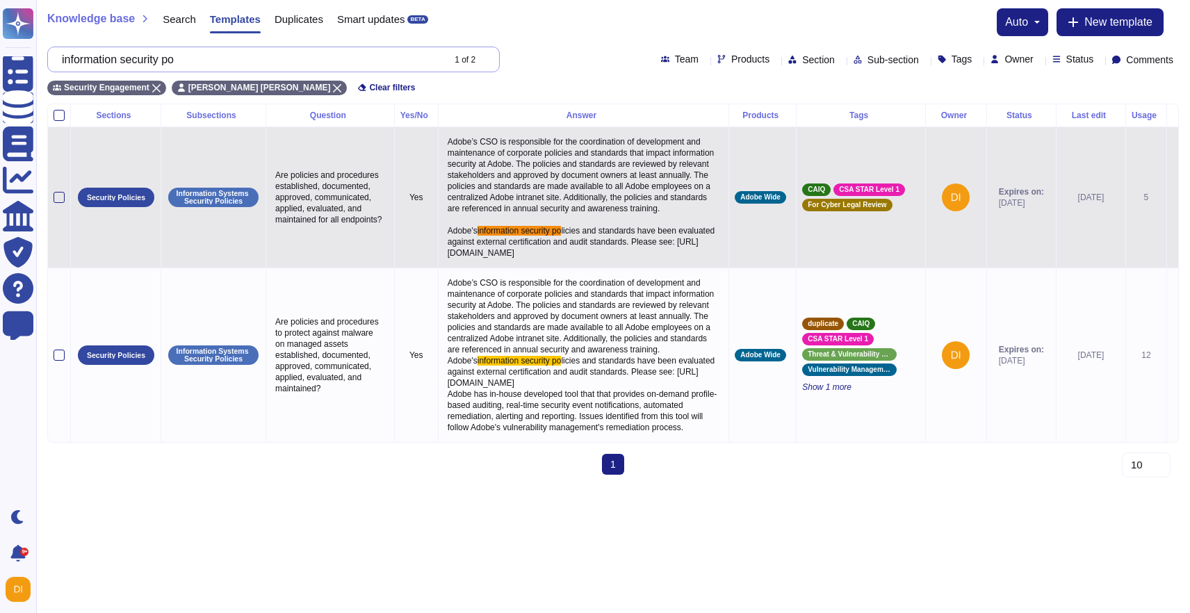
click at [204, 55] on input "information security po" at bounding box center [248, 59] width 387 height 24
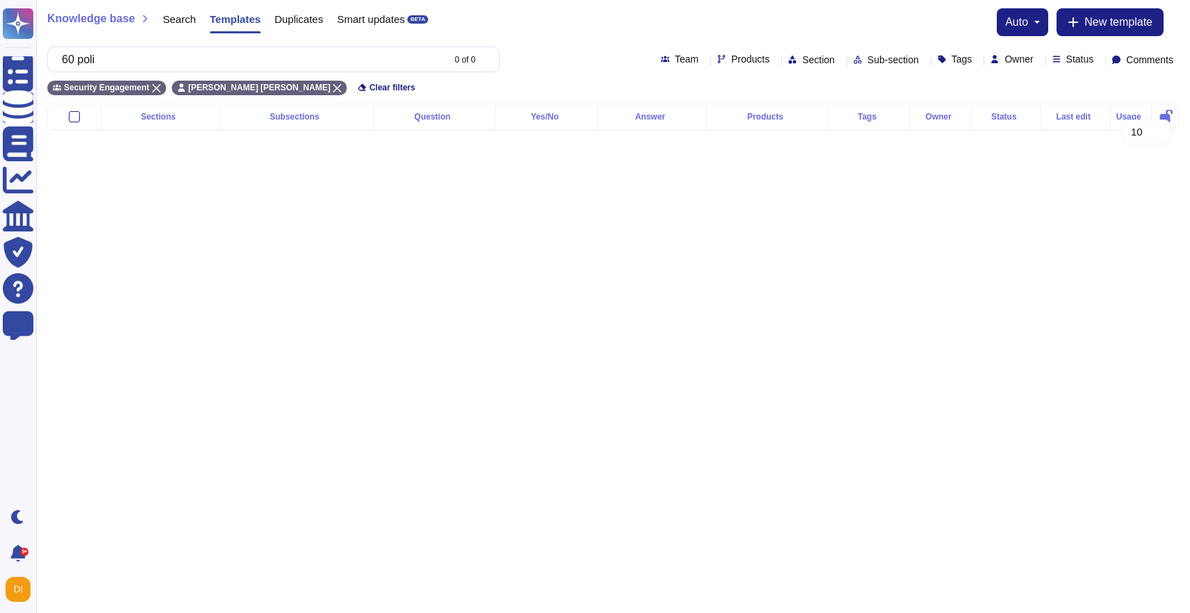
click at [284, 78] on div "Security Engagement Catalina Mihaela Toea Clear filters" at bounding box center [613, 83] width 1132 height 23
click at [333, 86] on icon at bounding box center [337, 88] width 8 height 8
click at [168, 65] on input "60 poli" at bounding box center [248, 59] width 387 height 24
type input "60 policies"
click at [177, 22] on span "Search" at bounding box center [179, 19] width 33 height 10
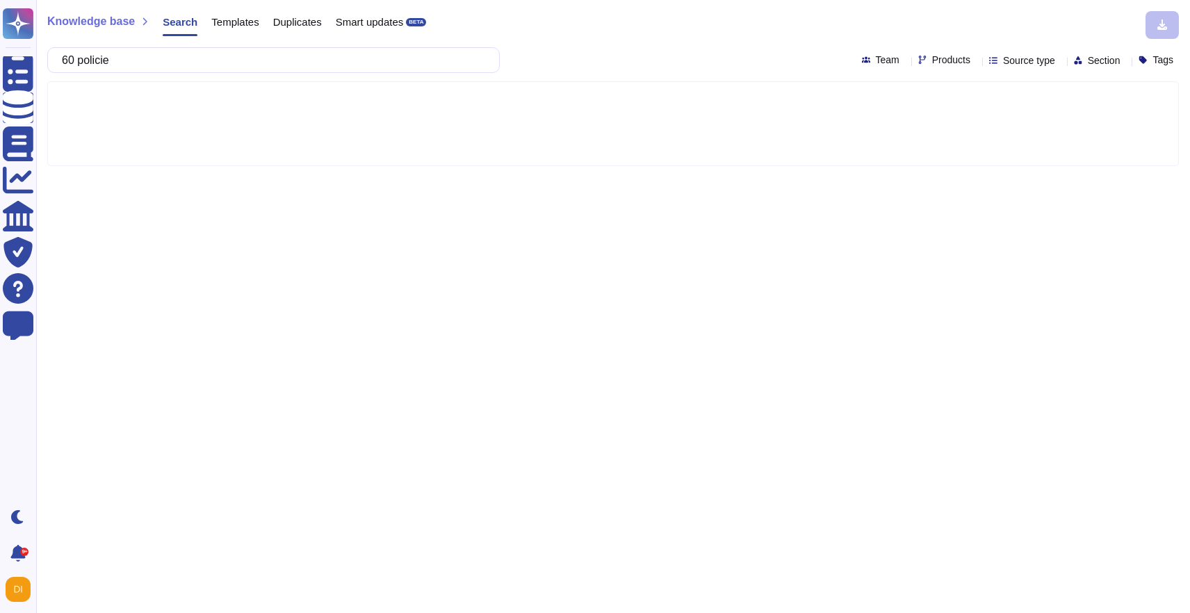
type input "60 policies"
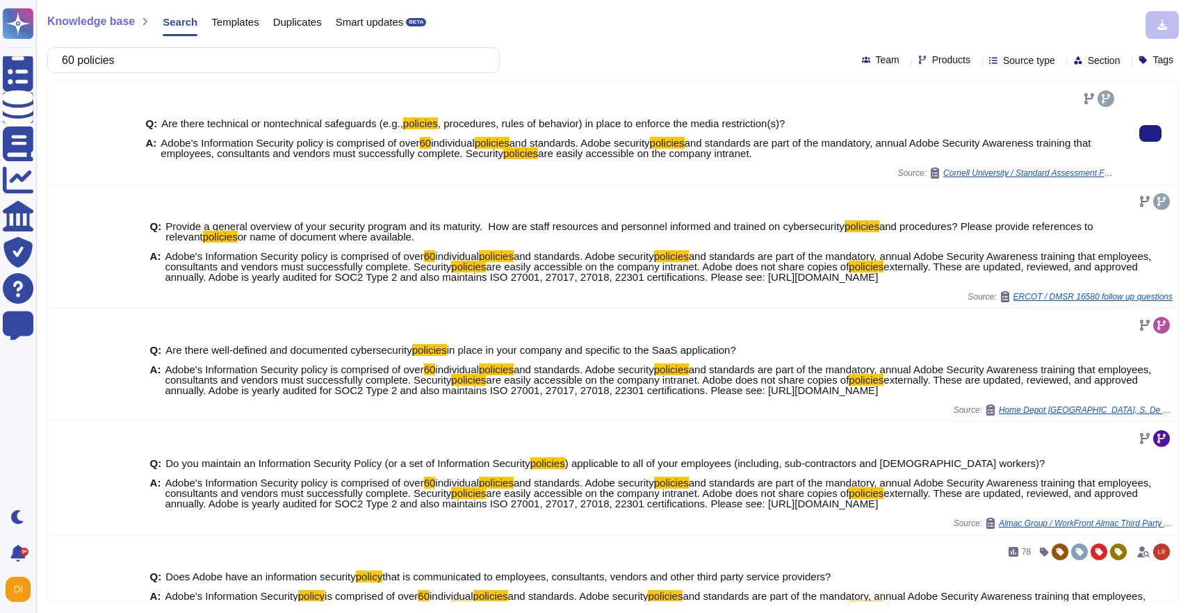
click at [361, 141] on span "Adobe's Information Security policy is comprised of over" at bounding box center [290, 143] width 259 height 12
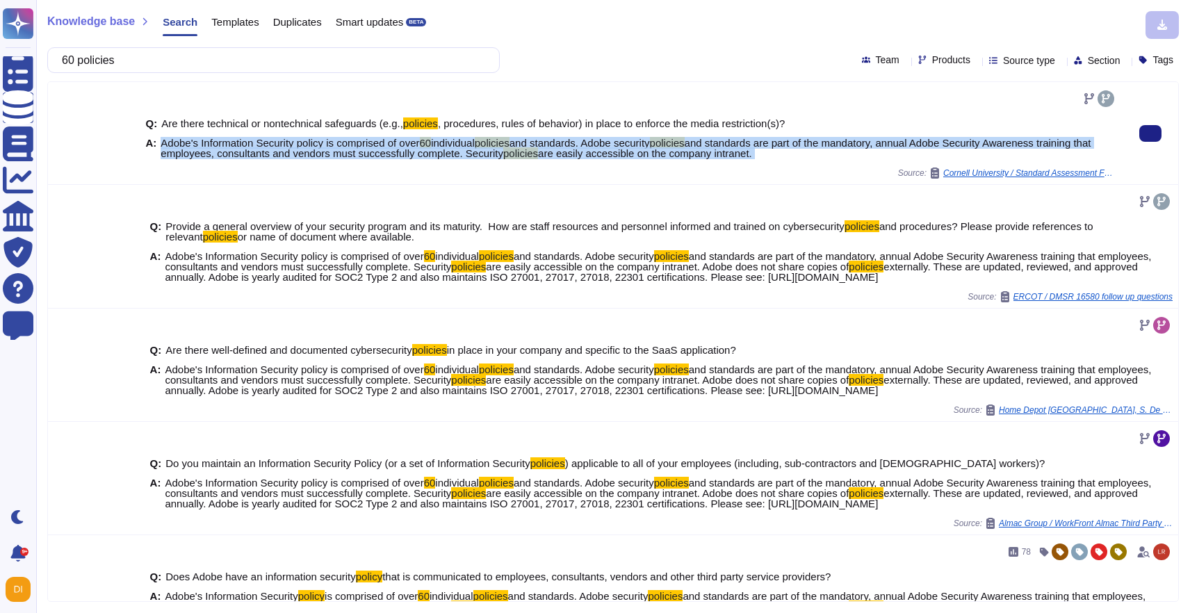
click at [361, 141] on span "Adobe's Information Security policy is comprised of over" at bounding box center [290, 143] width 259 height 12
copy span "Adobe's Information Security policy is comprised of over 60 individual policies…"
